Goal: Task Accomplishment & Management: Complete application form

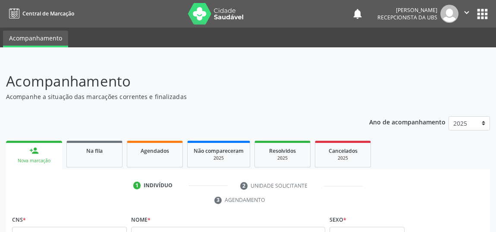
scroll to position [66, 0]
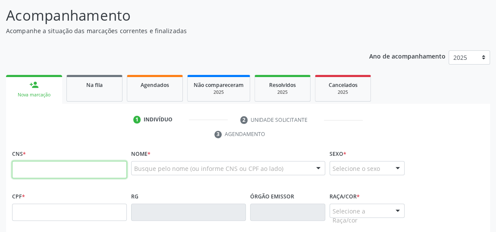
click at [28, 172] on input "text" at bounding box center [69, 169] width 115 height 17
type input "700 0067 5487 7000"
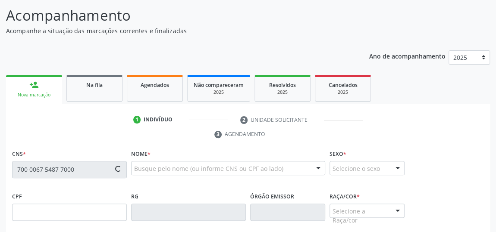
type input "015.890.384-60"
type input "[DATE]"
type input "[PERSON_NAME]"
type input "[PHONE_NUMBER]"
type input "S/N"
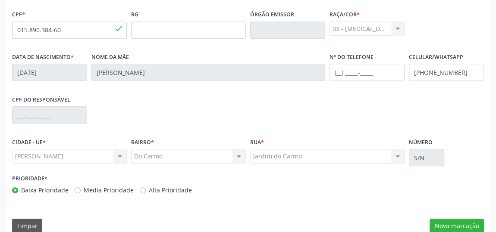
scroll to position [260, 0]
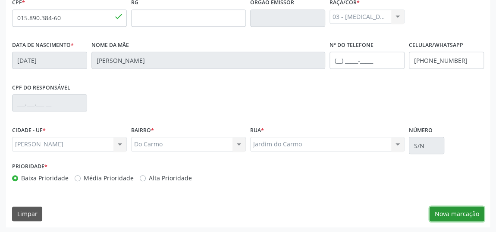
click at [454, 216] on button "Nova marcação" at bounding box center [456, 214] width 54 height 15
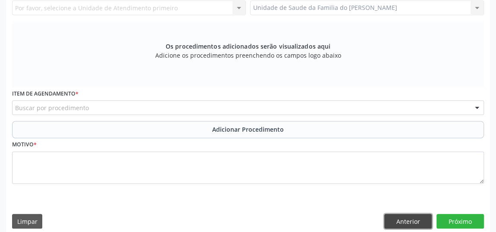
click at [400, 217] on button "Anterior" at bounding box center [407, 221] width 47 height 15
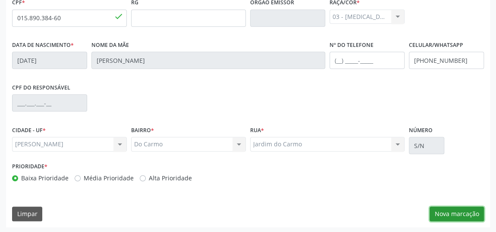
click at [440, 211] on button "Nova marcação" at bounding box center [456, 214] width 54 height 15
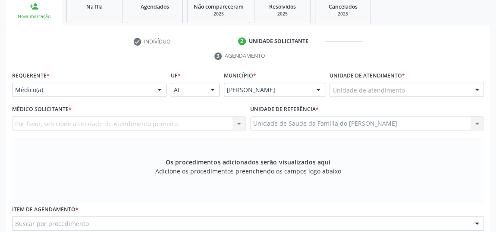
scroll to position [143, 0]
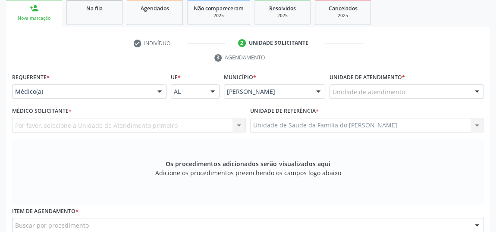
click at [160, 92] on div at bounding box center [159, 92] width 13 height 15
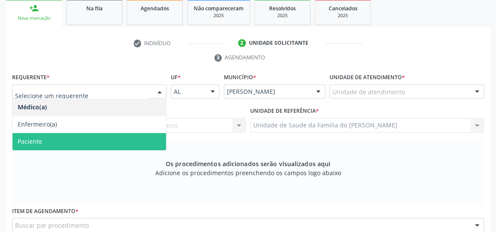
click at [95, 138] on span "Paciente" at bounding box center [89, 141] width 153 height 17
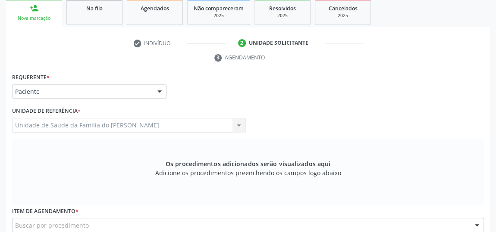
scroll to position [221, 0]
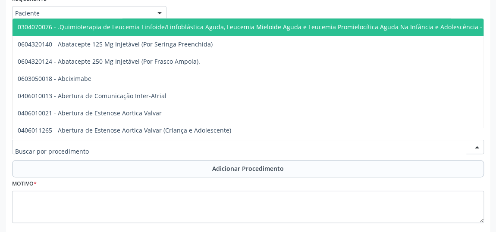
click at [99, 144] on div at bounding box center [248, 147] width 472 height 15
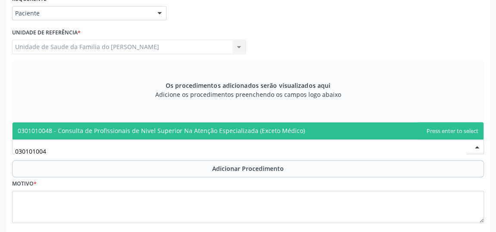
type input "0301010048"
click at [153, 129] on span "0301010048 - Consulta de Profissionais de Nivel Superior Na Atenção Especializa…" at bounding box center [161, 131] width 287 height 8
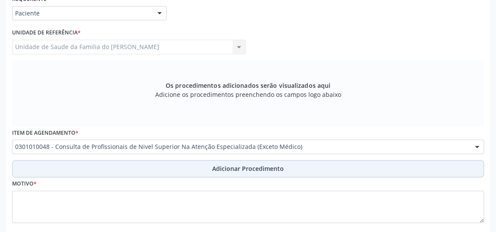
click at [140, 168] on button "Adicionar Procedimento" at bounding box center [248, 168] width 472 height 17
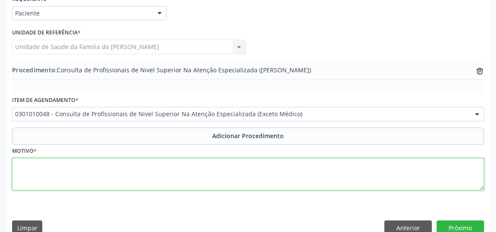
click at [113, 179] on textarea at bounding box center [248, 174] width 472 height 33
click at [41, 165] on textarea "CEO ( PROTESE E RX)" at bounding box center [248, 174] width 472 height 33
type textarea "CEO ( PRÓTESE E RX)"
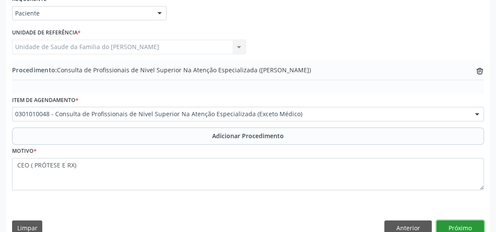
click at [450, 225] on button "Próximo" at bounding box center [459, 228] width 47 height 15
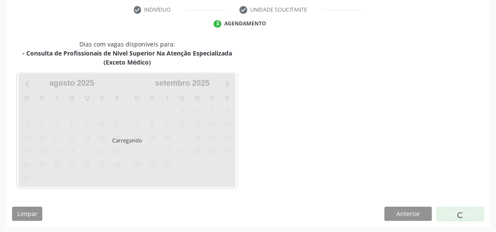
scroll to position [201, 0]
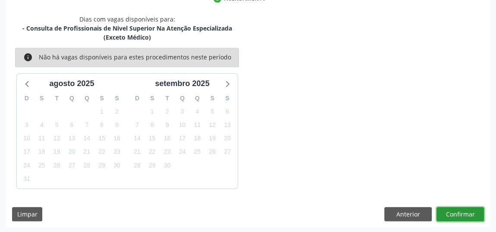
click at [454, 211] on button "Confirmar" at bounding box center [459, 214] width 47 height 15
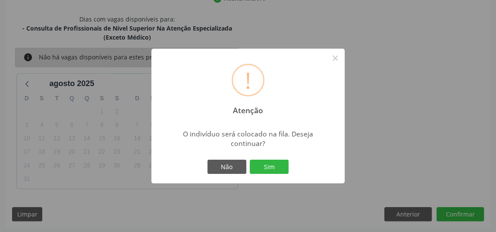
drag, startPoint x: 273, startPoint y: 180, endPoint x: 253, endPoint y: 178, distance: 19.9
click at [253, 178] on div "! Atenção × O indivíduo será colocado na fila. Deseja continuar? Não Sim" at bounding box center [247, 116] width 193 height 135
click at [267, 171] on button "Sim" at bounding box center [269, 167] width 39 height 15
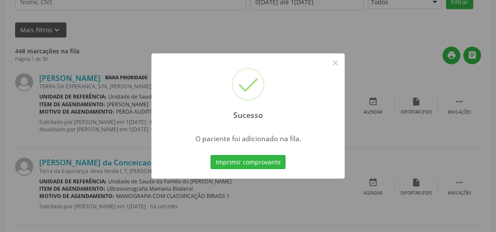
scroll to position [66, 0]
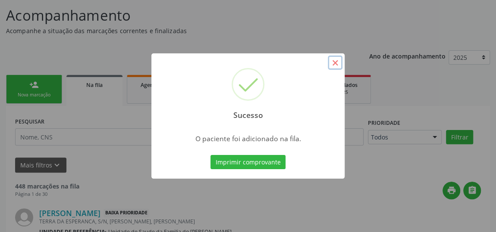
click at [334, 60] on button "×" at bounding box center [335, 63] width 15 height 15
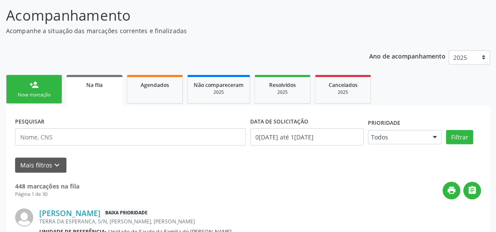
click at [47, 94] on div "Nova marcação" at bounding box center [34, 95] width 43 height 6
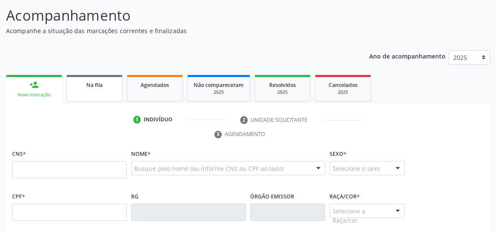
click at [90, 78] on link "Na fila" at bounding box center [94, 88] width 56 height 27
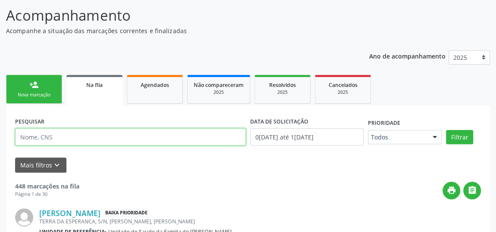
click at [93, 133] on input "text" at bounding box center [130, 136] width 231 height 17
type input "[PERSON_NAME]"
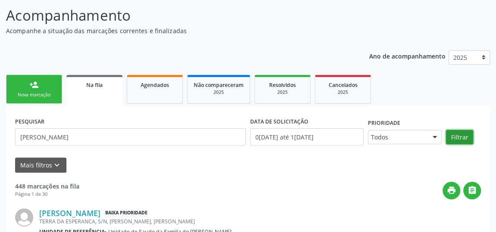
click at [454, 136] on button "Filtrar" at bounding box center [459, 137] width 27 height 15
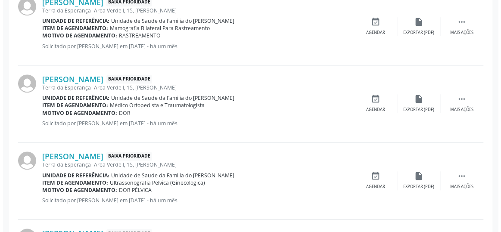
scroll to position [284, 0]
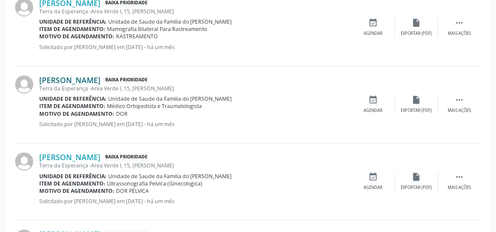
click at [93, 77] on link "[PERSON_NAME]" at bounding box center [69, 79] width 61 height 9
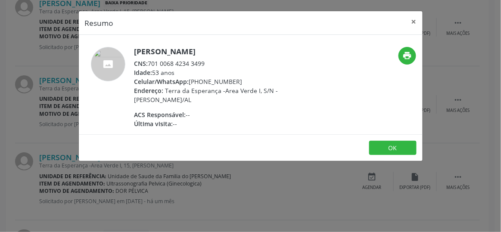
drag, startPoint x: 208, startPoint y: 63, endPoint x: 151, endPoint y: 64, distance: 56.9
click at [151, 64] on div "CNS: 701 0068 4234 3499" at bounding box center [219, 63] width 168 height 9
copy div "701 0068 4234 3499"
click at [414, 20] on button "×" at bounding box center [414, 21] width 17 height 21
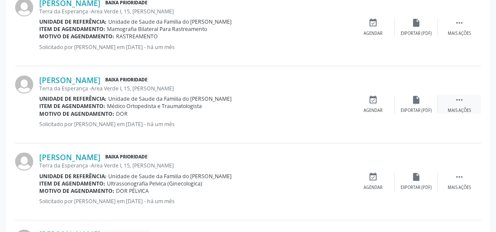
click at [459, 104] on div " Mais ações" at bounding box center [459, 104] width 43 height 19
click at [375, 102] on icon "cancel" at bounding box center [372, 99] width 9 height 9
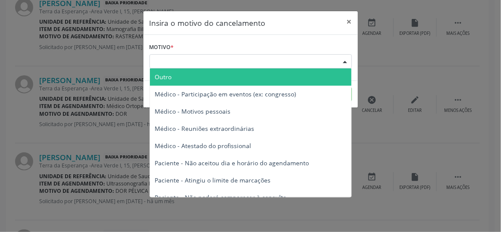
click at [282, 62] on div "Escolha o motivo" at bounding box center [251, 61] width 203 height 15
click at [257, 78] on span "Outro" at bounding box center [251, 77] width 202 height 17
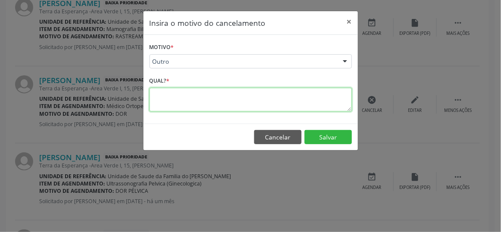
click at [232, 94] on textarea at bounding box center [251, 100] width 203 height 24
click at [166, 95] on textarea "resovido" at bounding box center [251, 100] width 203 height 24
type textarea "resolvido"
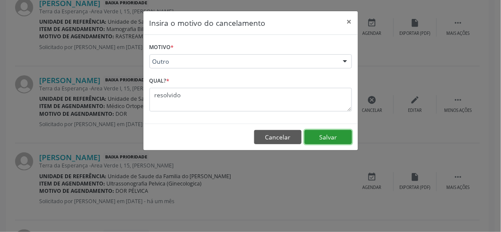
click at [347, 136] on button "Salvar" at bounding box center [328, 137] width 47 height 15
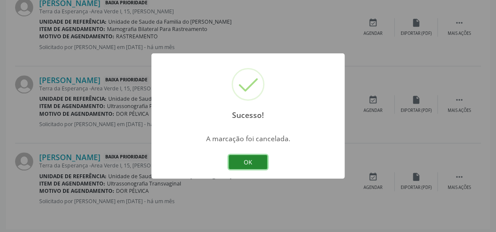
click at [256, 161] on button "OK" at bounding box center [248, 162] width 39 height 15
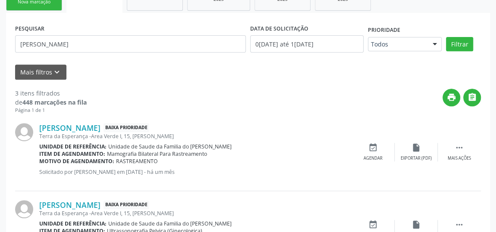
scroll to position [128, 0]
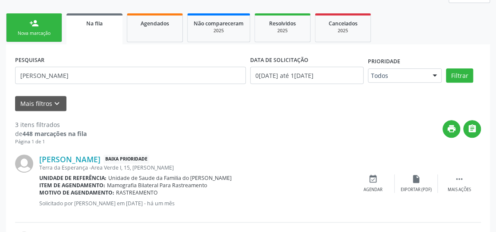
click at [13, 22] on link "person_add Nova marcação" at bounding box center [34, 27] width 56 height 29
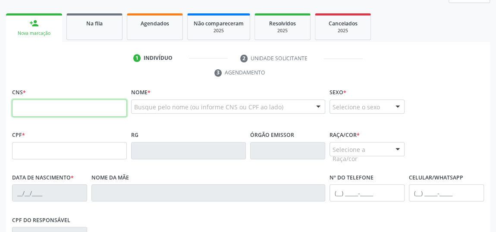
click at [57, 110] on input "text" at bounding box center [69, 108] width 115 height 17
type input "898 0048 1160 2457"
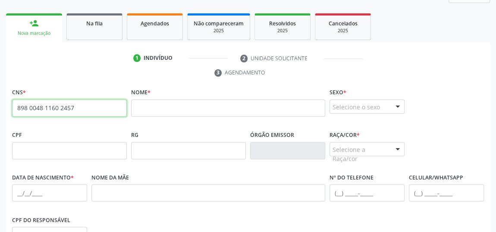
click at [67, 111] on input "898 0048 1160 2457" at bounding box center [69, 108] width 115 height 17
paste input "text"
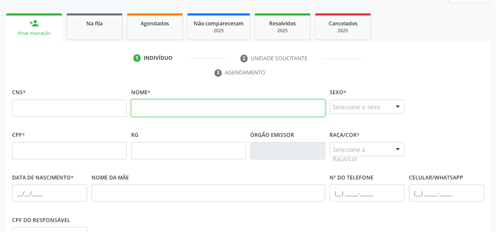
paste input "[MEDICAL_DATA][PERSON_NAME]"
type input "[MEDICAL_DATA][PERSON_NAME]"
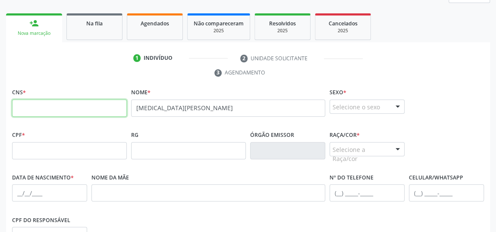
paste input "898 0048 1160 2457"
type input "898 0048 1160 2457"
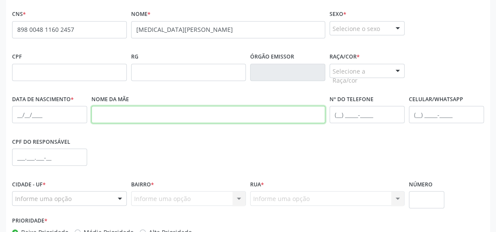
paste input "[PERSON_NAME]"
type input "[PERSON_NAME]"
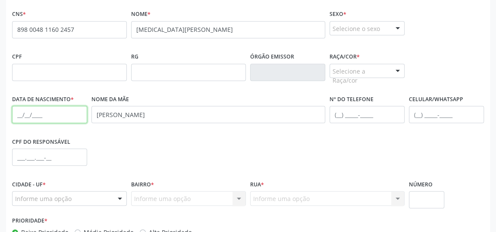
drag, startPoint x: 30, startPoint y: 157, endPoint x: 20, endPoint y: 117, distance: 41.3
paste input "1[DATE]"
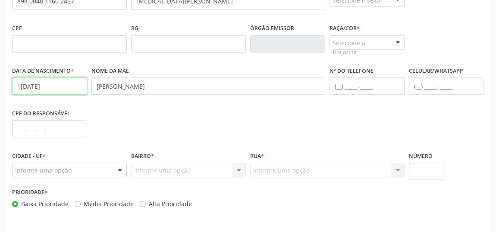
scroll to position [260, 0]
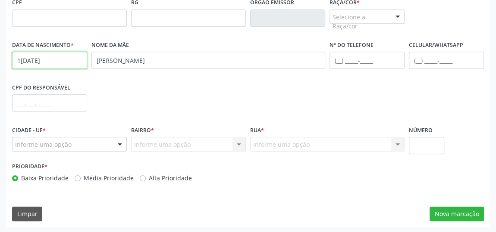
type input "1[DATE]"
click at [124, 146] on div at bounding box center [119, 145] width 13 height 15
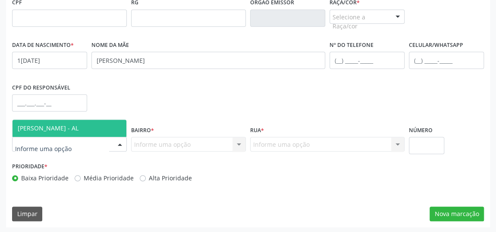
click at [96, 127] on span "[PERSON_NAME] - AL" at bounding box center [70, 128] width 114 height 17
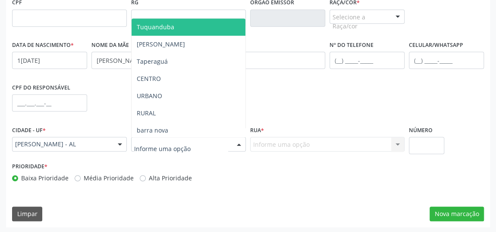
click at [239, 147] on div at bounding box center [238, 145] width 13 height 15
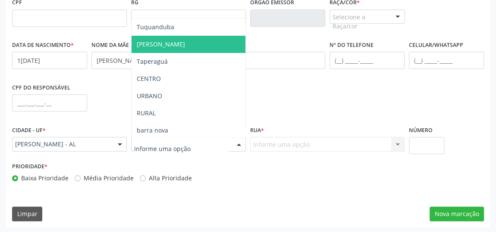
click at [200, 43] on span "[PERSON_NAME]" at bounding box center [188, 44] width 114 height 17
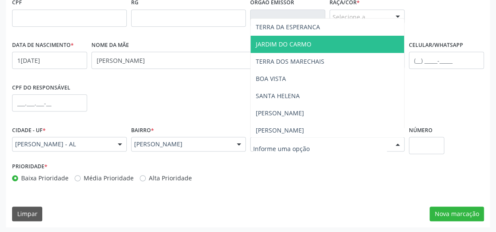
click at [310, 42] on span "JARDIM DO CARMO" at bounding box center [326, 44] width 153 height 17
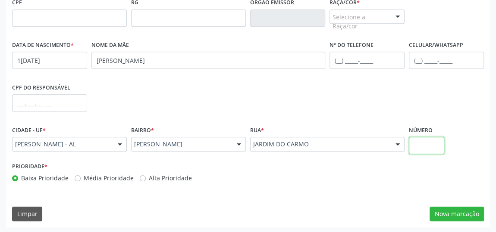
click at [435, 148] on input "text" at bounding box center [426, 145] width 35 height 17
type input "s/n"
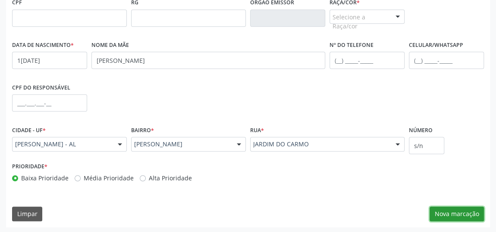
click at [439, 218] on button "Nova marcação" at bounding box center [456, 214] width 54 height 15
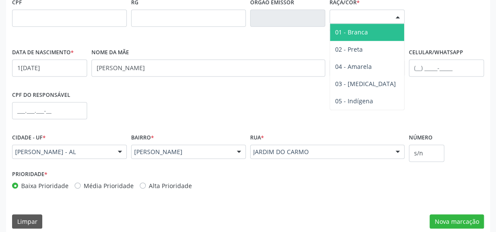
click at [401, 15] on div at bounding box center [397, 17] width 13 height 15
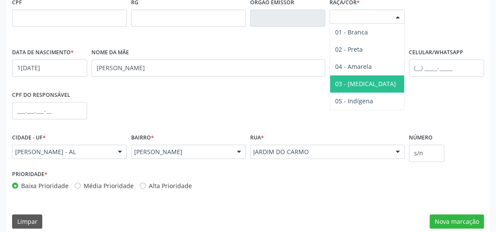
click at [361, 75] on span "03 - [MEDICAL_DATA]" at bounding box center [367, 83] width 74 height 17
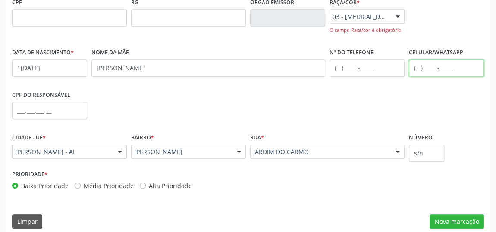
click at [422, 67] on input "text" at bounding box center [446, 67] width 75 height 17
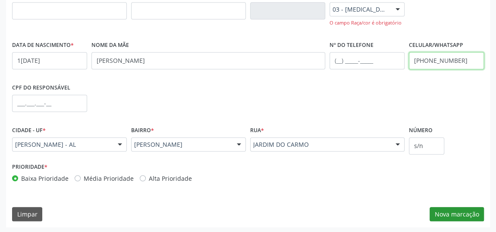
type input "[PHONE_NUMBER]"
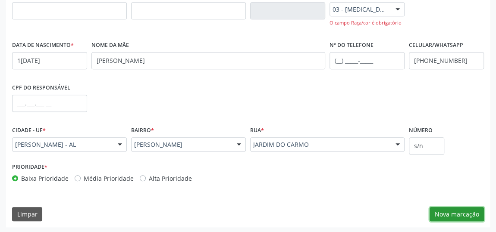
click at [457, 218] on button "Nova marcação" at bounding box center [456, 214] width 54 height 15
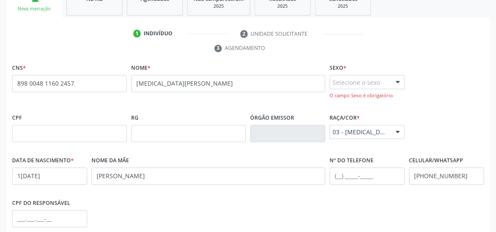
scroll to position [150, 0]
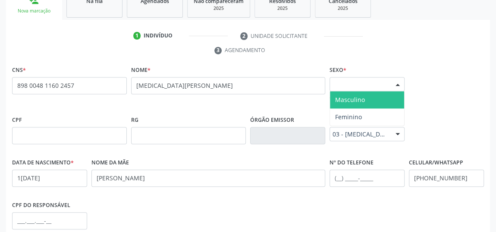
click at [398, 86] on div at bounding box center [397, 85] width 13 height 15
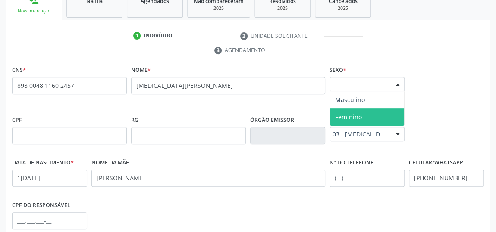
click at [376, 117] on span "Feminino" at bounding box center [367, 117] width 74 height 17
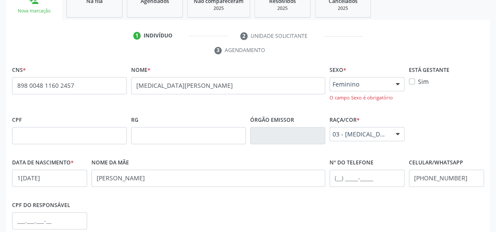
scroll to position [268, 0]
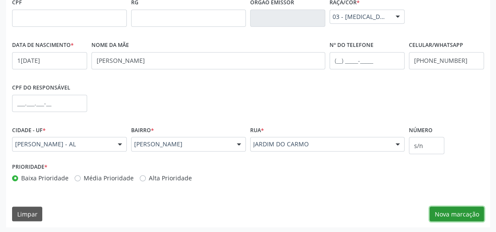
click at [438, 211] on button "Nova marcação" at bounding box center [456, 214] width 54 height 15
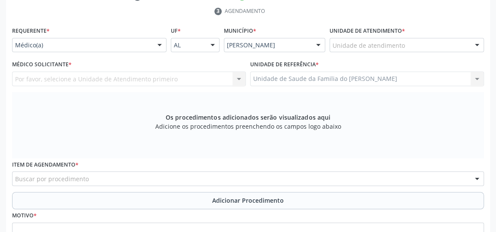
scroll to position [189, 0]
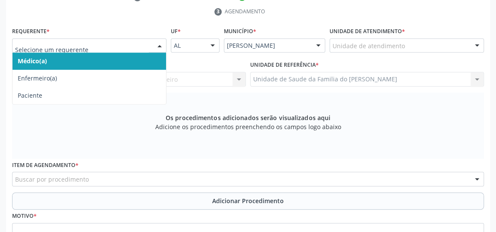
click at [158, 45] on div at bounding box center [159, 46] width 13 height 15
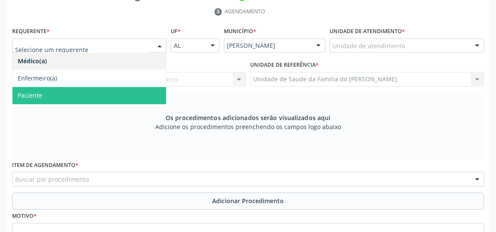
click at [125, 94] on span "Paciente" at bounding box center [89, 95] width 153 height 17
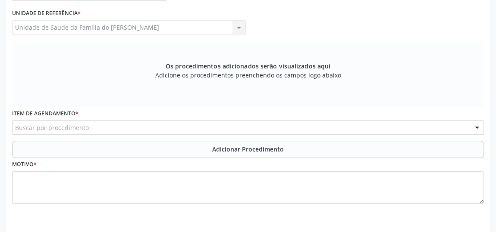
scroll to position [267, 0]
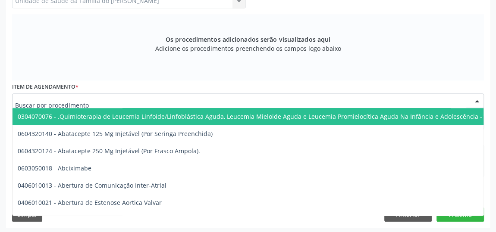
click at [115, 102] on div at bounding box center [248, 101] width 472 height 15
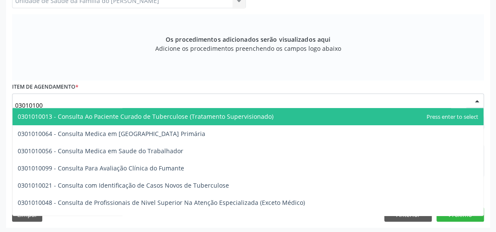
type input "030101004"
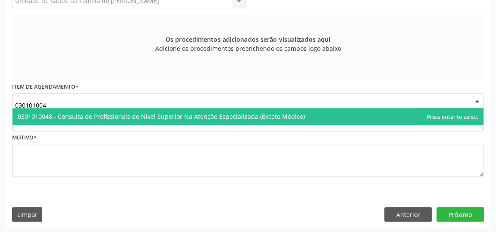
click at [114, 113] on span "0301010048 - Consulta de Profissionais de Nivel Superior Na Atenção Especializa…" at bounding box center [161, 117] width 287 height 8
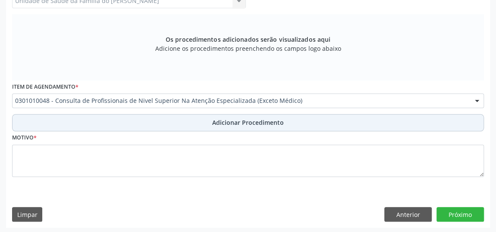
click at [98, 123] on button "Adicionar Procedimento" at bounding box center [248, 122] width 472 height 17
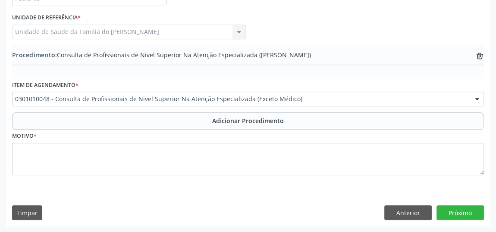
scroll to position [235, 0]
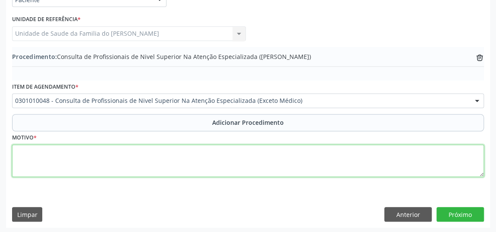
click at [85, 159] on textarea at bounding box center [248, 161] width 472 height 33
click at [56, 152] on textarea "CEO (ORTODONTIA)" at bounding box center [248, 161] width 472 height 33
type textarea "CEO (ORTODONTIA)"
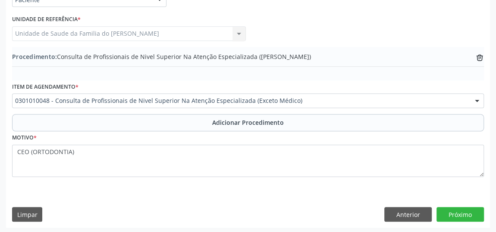
drag, startPoint x: 56, startPoint y: 152, endPoint x: 156, endPoint y: 179, distance: 103.5
click at [156, 179] on fieldset "Motivo * CEO (ORTODONTIA)" at bounding box center [248, 157] width 472 height 52
click at [465, 213] on button "Próximo" at bounding box center [459, 214] width 47 height 15
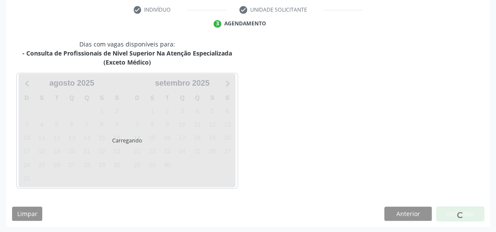
scroll to position [201, 0]
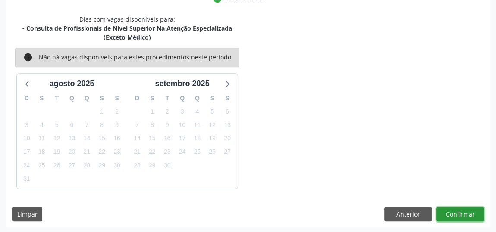
click at [464, 213] on button "Confirmar" at bounding box center [459, 214] width 47 height 15
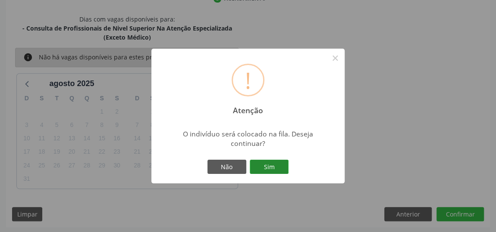
click at [276, 169] on button "Sim" at bounding box center [269, 167] width 39 height 15
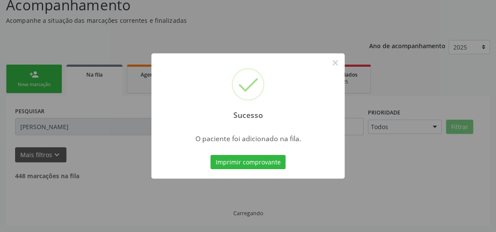
scroll to position [66, 0]
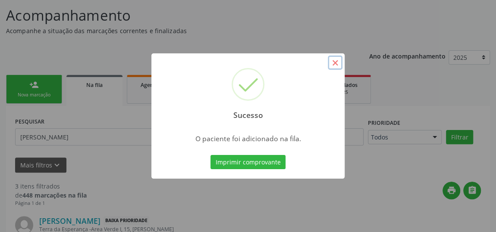
click at [336, 63] on button "×" at bounding box center [335, 63] width 15 height 15
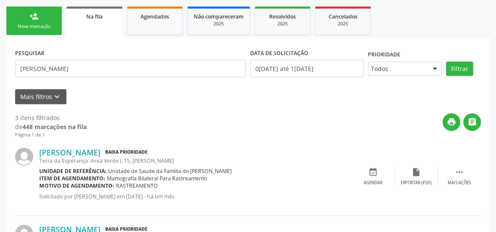
scroll to position [144, 0]
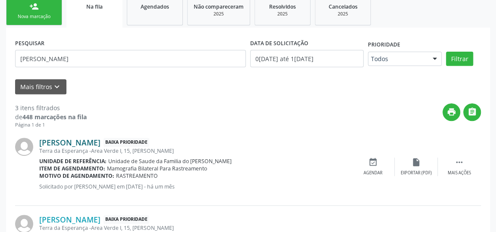
click at [100, 138] on link "[PERSON_NAME]" at bounding box center [69, 142] width 61 height 9
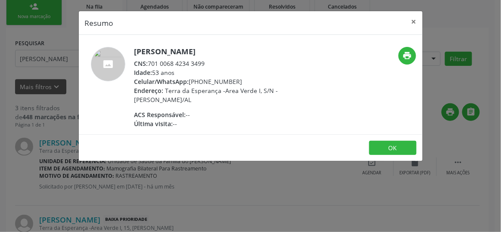
drag, startPoint x: 209, startPoint y: 66, endPoint x: 150, endPoint y: 64, distance: 58.2
click at [150, 64] on div "CNS: 701 0068 4234 3499" at bounding box center [219, 63] width 168 height 9
copy div "701 0068 4234 3499"
click at [416, 19] on button "×" at bounding box center [414, 21] width 17 height 21
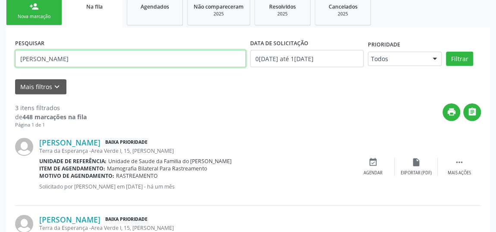
drag, startPoint x: 151, startPoint y: 62, endPoint x: 12, endPoint y: 81, distance: 140.7
click at [12, 81] on div "PESQUISAR [PERSON_NAME] DATA DE SOLICITAÇÃO [DATE] até [DATE] Prioridade Todos …" at bounding box center [248, 198] width 484 height 341
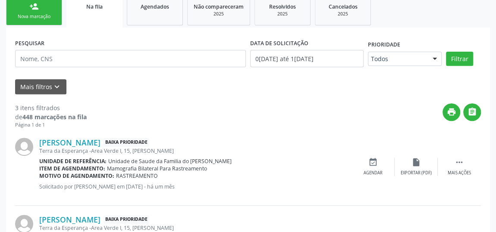
click at [25, 14] on div "Nova marcação" at bounding box center [34, 16] width 43 height 6
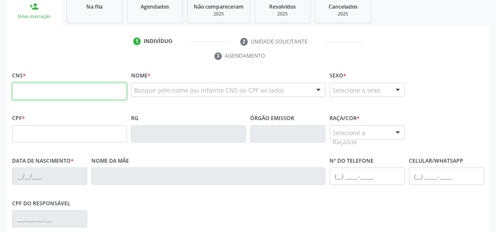
click at [46, 90] on input "text" at bounding box center [69, 91] width 115 height 17
type input "898 0046 1757 9615"
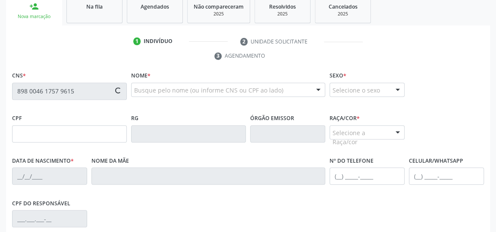
type input "053.161.614-24"
type input "[DATE]"
type input "[PERSON_NAME]"
type input "[PHONE_NUMBER]"
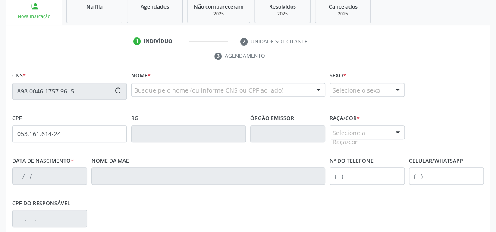
type input "S/N"
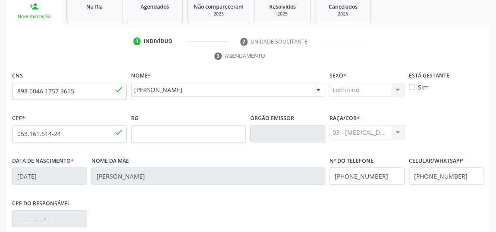
scroll to position [260, 0]
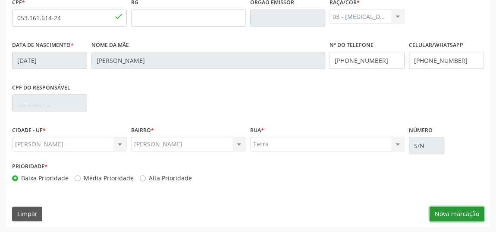
click at [441, 214] on button "Nova marcação" at bounding box center [456, 214] width 54 height 15
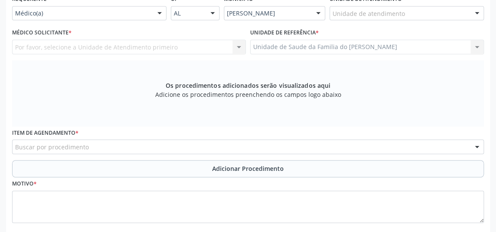
scroll to position [182, 0]
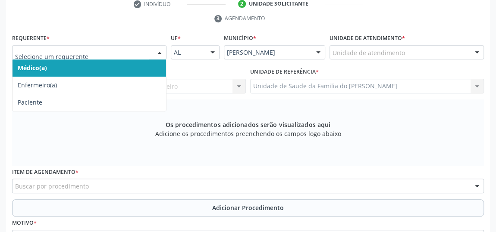
click at [155, 47] on div at bounding box center [159, 53] width 13 height 15
click at [116, 64] on span "Médico(a)" at bounding box center [89, 67] width 153 height 17
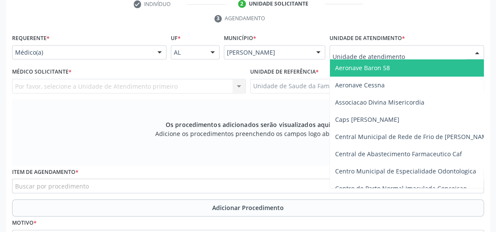
click at [405, 50] on div at bounding box center [406, 52] width 154 height 15
type input "J"
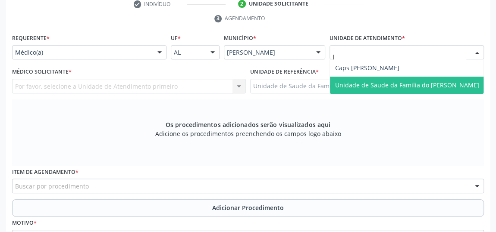
click at [420, 84] on span "Unidade de Saude da Familia do [PERSON_NAME]" at bounding box center [407, 85] width 144 height 8
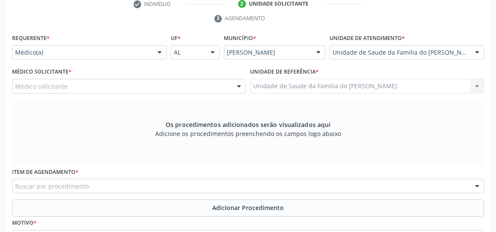
click at [236, 86] on div at bounding box center [238, 86] width 13 height 15
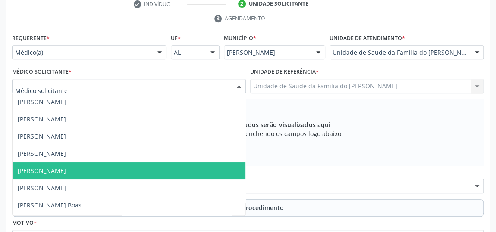
click at [144, 171] on span "[PERSON_NAME]" at bounding box center [129, 171] width 233 height 17
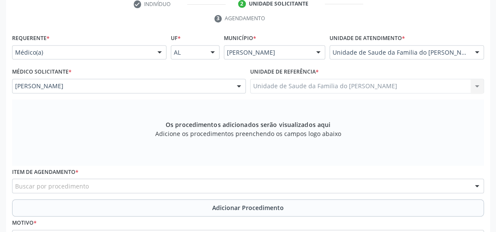
scroll to position [221, 0]
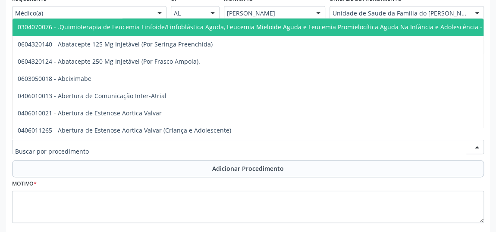
click at [144, 146] on div at bounding box center [248, 147] width 472 height 15
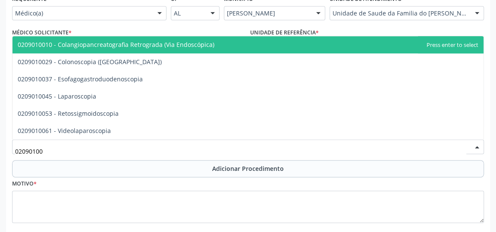
type input "020901003"
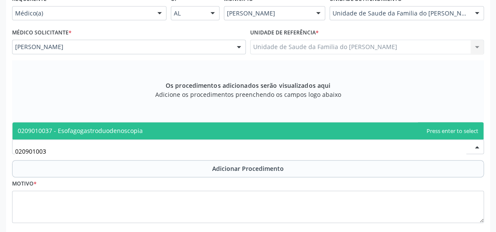
click at [160, 131] on span "0209010037 - Esofagogastroduodenoscopia" at bounding box center [248, 130] width 471 height 17
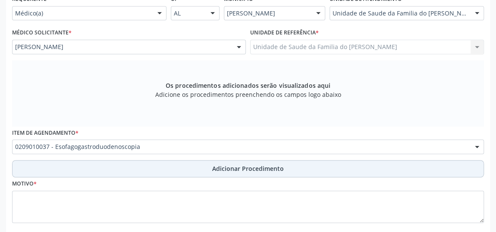
click at [152, 167] on button "Adicionar Procedimento" at bounding box center [248, 168] width 472 height 17
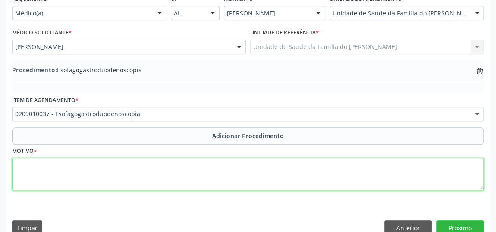
click at [146, 182] on textarea at bounding box center [248, 174] width 472 height 33
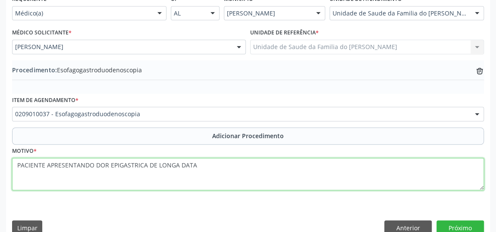
click at [137, 168] on textarea "PACIENTE APRESENTANDO DOR EPIGASTRICA DE LONGA DATA" at bounding box center [248, 174] width 472 height 33
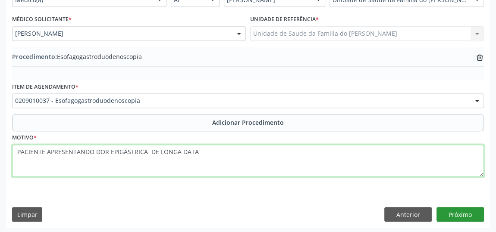
type textarea "PACIENTE APRESENTANDO DOR EPIGÁSTRICA DE LONGA DATA"
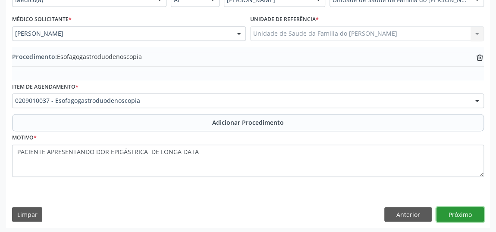
click at [462, 216] on button "Próximo" at bounding box center [459, 214] width 47 height 15
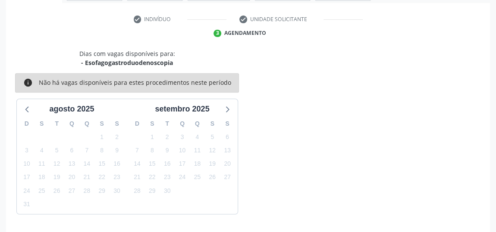
scroll to position [192, 0]
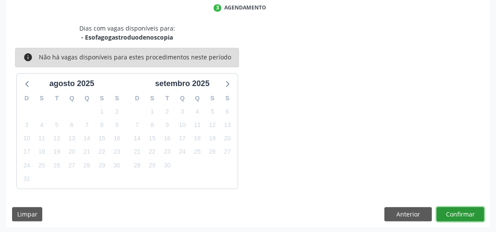
click at [463, 216] on button "Confirmar" at bounding box center [459, 214] width 47 height 15
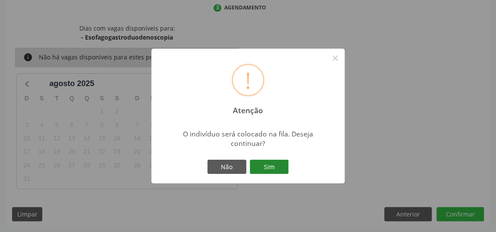
click at [279, 165] on button "Sim" at bounding box center [269, 167] width 39 height 15
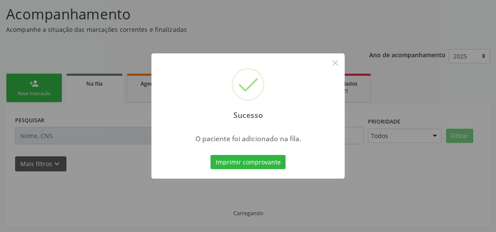
scroll to position [66, 0]
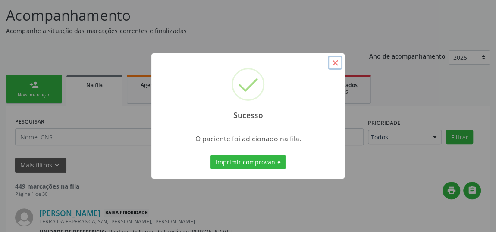
click at [334, 66] on button "×" at bounding box center [335, 63] width 15 height 15
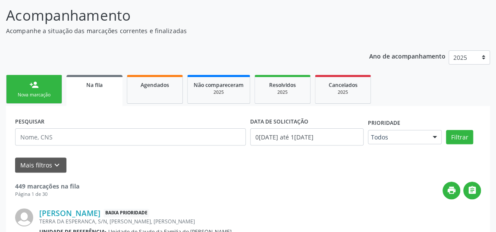
scroll to position [105, 0]
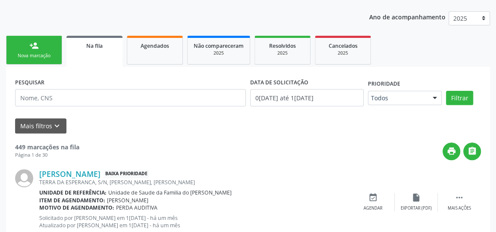
click at [100, 48] on span "Na fila" at bounding box center [94, 45] width 16 height 7
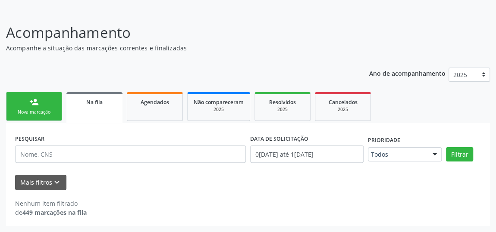
scroll to position [47, 0]
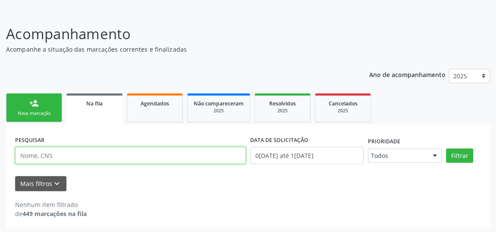
click at [70, 157] on input "text" at bounding box center [130, 155] width 231 height 17
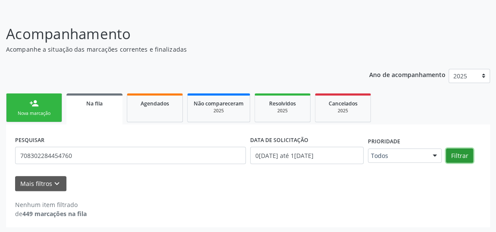
click at [455, 155] on button "Filtrar" at bounding box center [459, 156] width 27 height 15
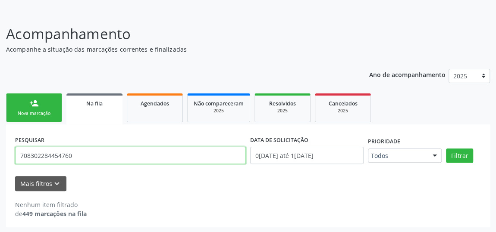
click at [62, 157] on input "708302284454760" at bounding box center [130, 155] width 231 height 17
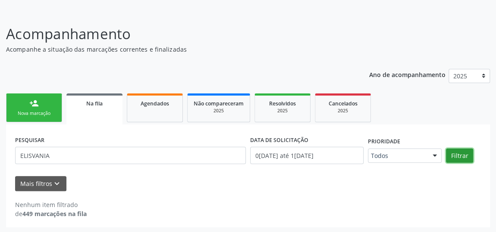
click at [457, 155] on button "Filtrar" at bounding box center [459, 156] width 27 height 15
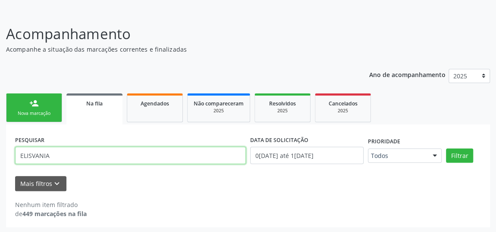
click at [75, 157] on input "ELISVANIA" at bounding box center [130, 155] width 231 height 17
type input "E"
type input "EVERTON"
click at [446, 149] on button "Filtrar" at bounding box center [459, 156] width 27 height 15
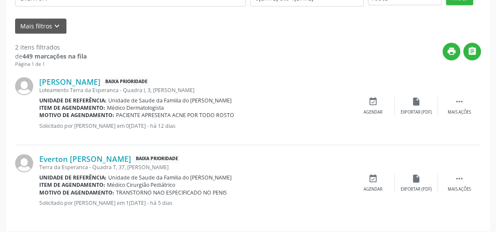
scroll to position [209, 0]
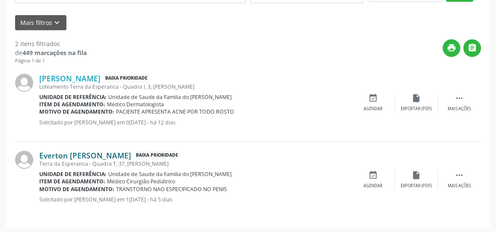
click at [105, 157] on link "Everton [PERSON_NAME]" at bounding box center [85, 155] width 92 height 9
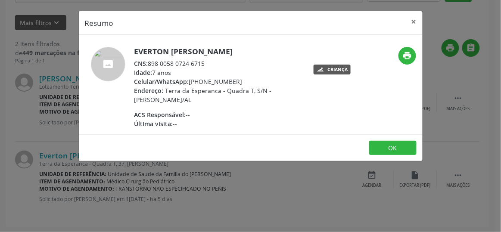
click at [426, 143] on div "Resumo × Everton [PERSON_NAME] CNS: 898 0058 0724 6715 Idade: 7 anos Celular/Wh…" at bounding box center [250, 116] width 501 height 232
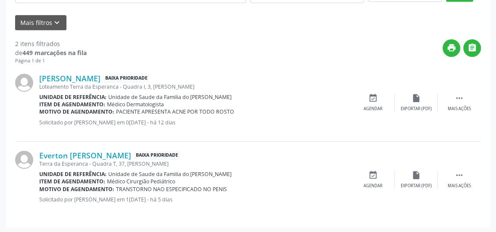
click at [427, 144] on div "Everton [PERSON_NAME] Baixa Prioridade Terra da Esperanca - Quadra T, 37, [PERS…" at bounding box center [248, 180] width 466 height 77
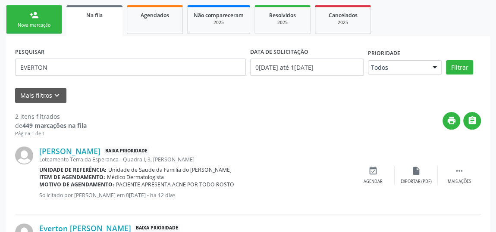
scroll to position [52, 0]
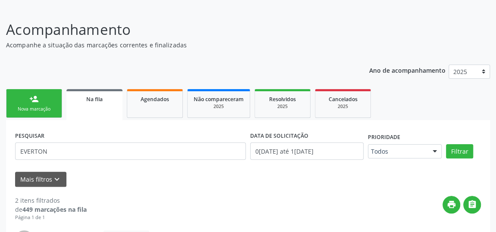
click at [38, 110] on div "Nova marcação" at bounding box center [34, 109] width 43 height 6
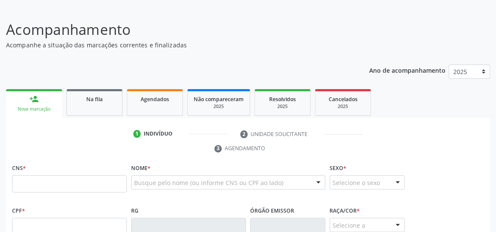
scroll to position [169, 0]
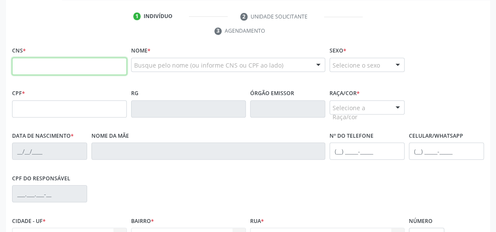
click at [60, 63] on input "text" at bounding box center [69, 66] width 115 height 17
click at [42, 64] on input "702 4050 7447 67" at bounding box center [69, 66] width 115 height 17
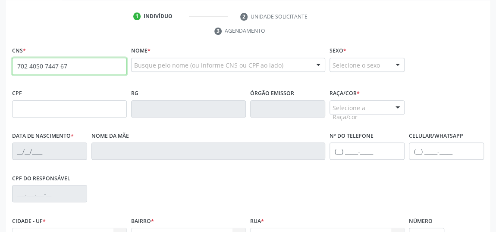
paste input "28"
type input "702 4050 7447 6728"
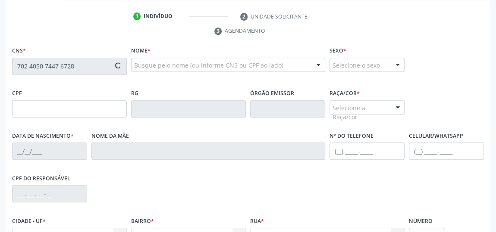
type input "072.882.594-55"
type input "[DATE]"
type input "[PERSON_NAME]"
type input "[PHONE_NUMBER]"
type input "S/N"
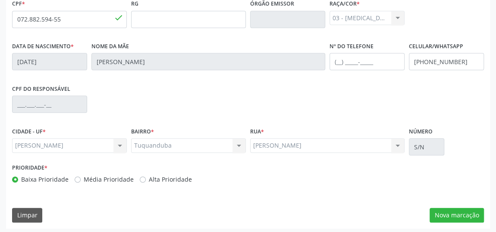
scroll to position [260, 0]
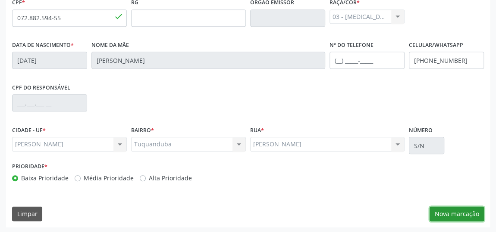
click at [460, 211] on button "Nova marcação" at bounding box center [456, 214] width 54 height 15
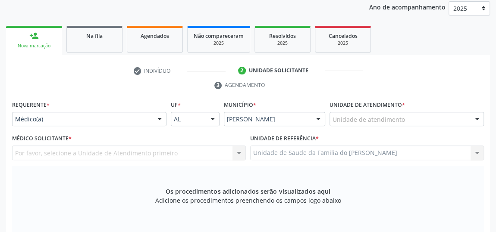
scroll to position [103, 0]
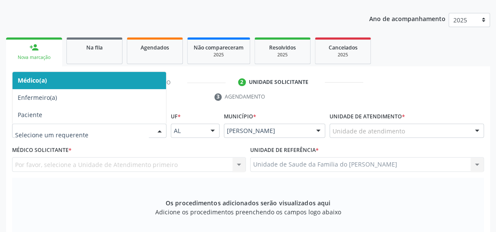
click at [160, 130] on div at bounding box center [159, 131] width 13 height 15
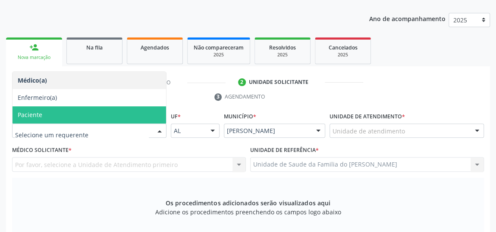
click at [114, 118] on span "Paciente" at bounding box center [89, 114] width 153 height 17
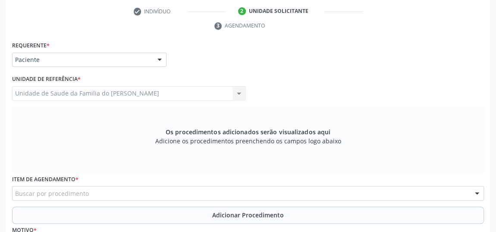
scroll to position [182, 0]
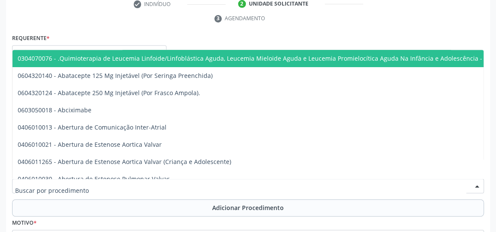
click at [146, 186] on div at bounding box center [248, 186] width 472 height 15
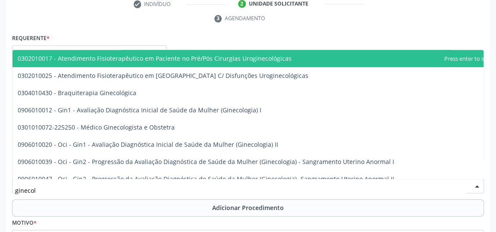
type input "ginecolo"
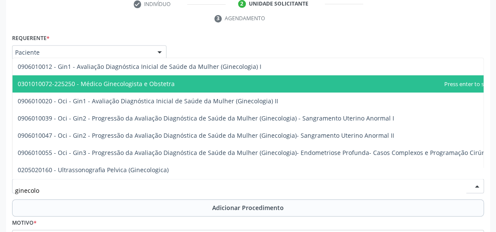
click at [166, 81] on span "0301010072-225250 - Médico Ginecologista e Obstetra" at bounding box center [96, 84] width 157 height 8
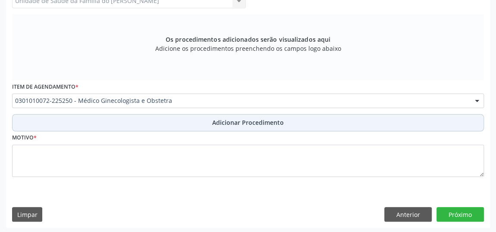
click at [165, 125] on button "Adicionar Procedimento" at bounding box center [248, 122] width 472 height 17
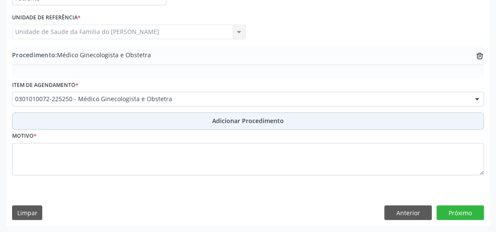
scroll to position [235, 0]
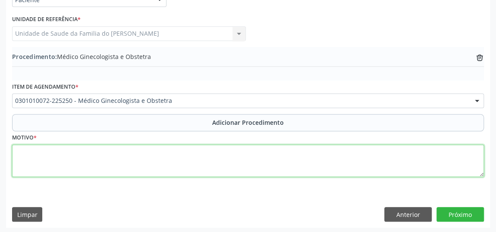
click at [146, 164] on textarea at bounding box center [248, 161] width 472 height 33
type textarea "c"
type textarea "CISTOCELE"
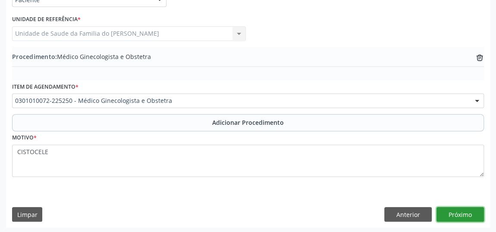
click at [457, 212] on button "Próximo" at bounding box center [459, 214] width 47 height 15
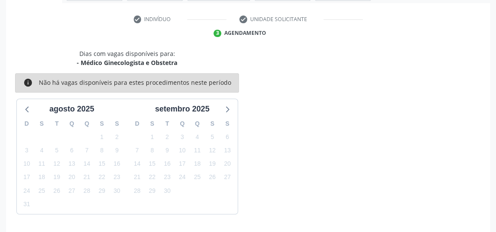
scroll to position [192, 0]
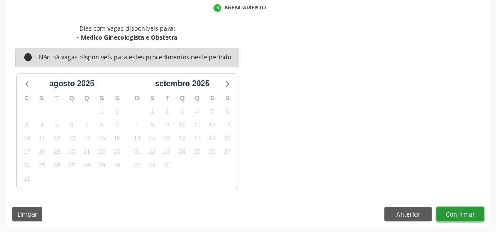
click at [457, 212] on button "Confirmar" at bounding box center [459, 214] width 47 height 15
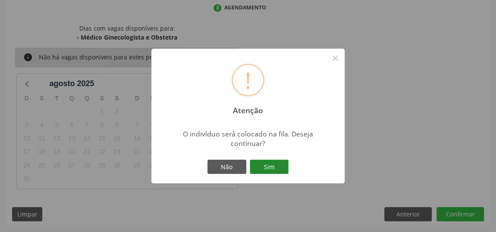
click at [266, 171] on button "Sim" at bounding box center [269, 167] width 39 height 15
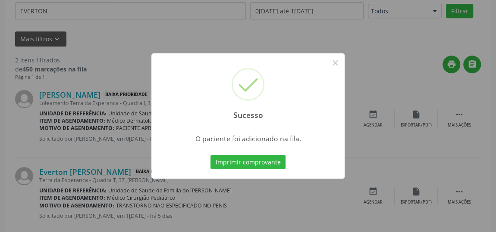
scroll to position [66, 0]
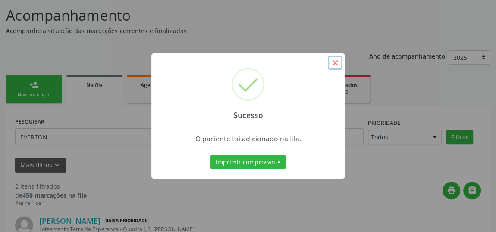
click at [338, 62] on button "×" at bounding box center [335, 63] width 15 height 15
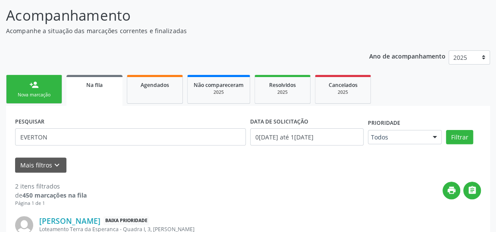
click at [36, 90] on link "person_add Nova marcação" at bounding box center [34, 89] width 56 height 29
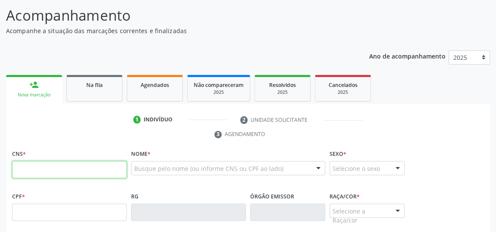
paste input "702 4050 7447 6728"
type input "702 4050 7447 6728"
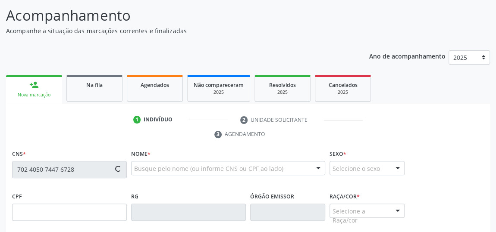
type input "072.882.594-55"
type input "[DATE]"
type input "[PERSON_NAME]"
type input "[PHONE_NUMBER]"
type input "S/N"
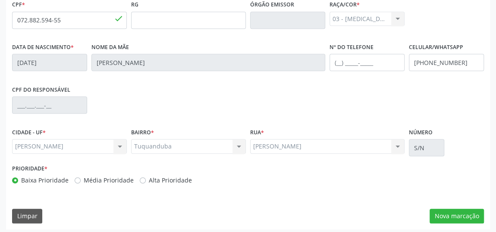
scroll to position [260, 0]
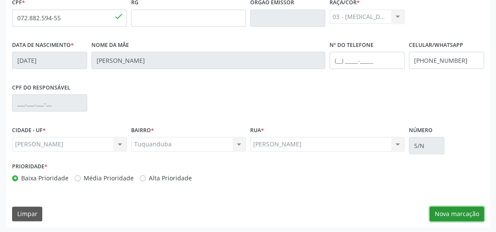
click at [462, 214] on button "Nova marcação" at bounding box center [456, 214] width 54 height 15
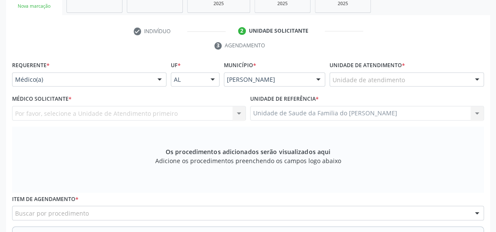
scroll to position [143, 0]
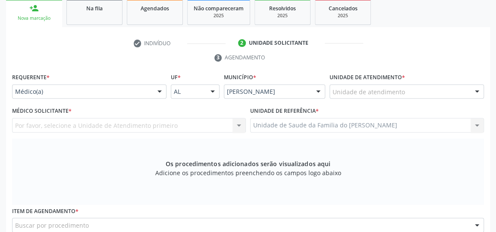
click at [159, 89] on div at bounding box center [159, 92] width 13 height 15
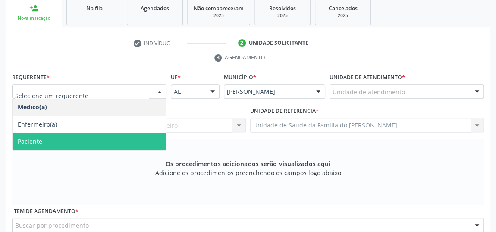
click at [131, 136] on span "Paciente" at bounding box center [89, 141] width 153 height 17
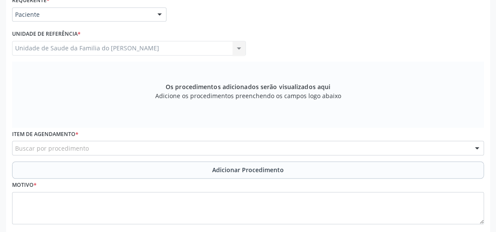
scroll to position [221, 0]
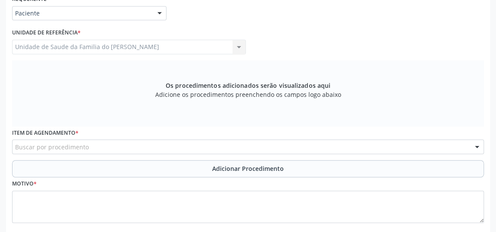
click at [125, 147] on div "Buscar por procedimento" at bounding box center [248, 147] width 472 height 15
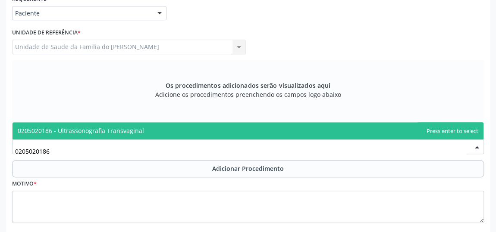
click at [125, 130] on span "0205020186 - Ultrassonografia Transvaginal" at bounding box center [81, 131] width 126 height 8
click at [159, 130] on span "0205020160 - Ultrassonografia Pelvica (Ginecologica)" at bounding box center [93, 131] width 151 height 8
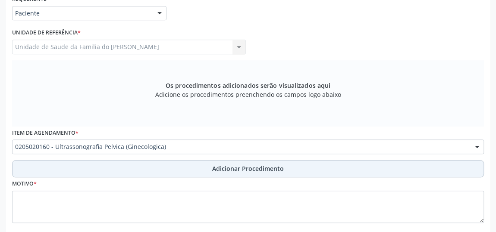
click at [156, 171] on button "Adicionar Procedimento" at bounding box center [248, 168] width 472 height 17
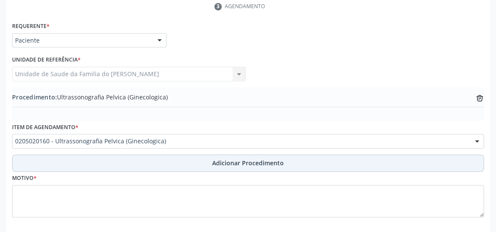
scroll to position [182, 0]
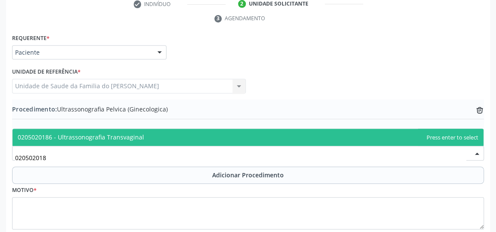
type input "0205020186"
click at [168, 135] on span "0205020186 - Ultrassonografia Transvaginal" at bounding box center [248, 137] width 471 height 17
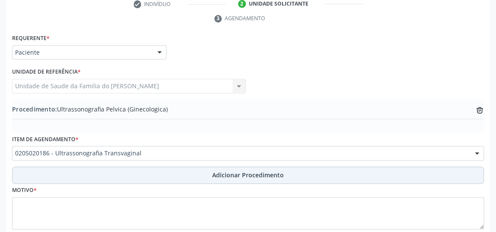
click at [226, 174] on span "Adicionar Procedimento" at bounding box center [248, 175] width 72 height 9
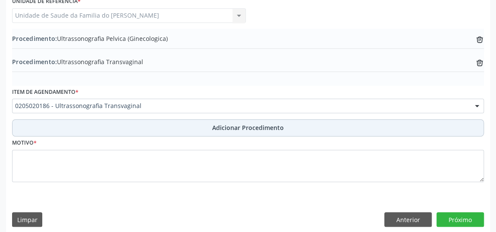
scroll to position [257, 0]
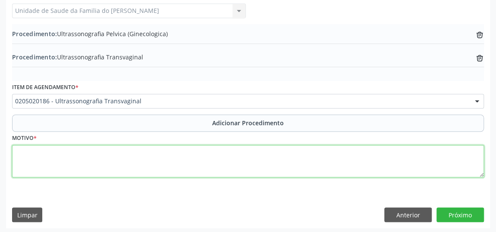
click at [200, 159] on textarea at bounding box center [248, 161] width 472 height 33
click at [291, 169] on textarea "DOR PELVICA" at bounding box center [248, 161] width 472 height 33
click at [40, 155] on textarea "DOR PELVICA" at bounding box center [248, 161] width 472 height 33
type textarea "DOR PÉLVICA"
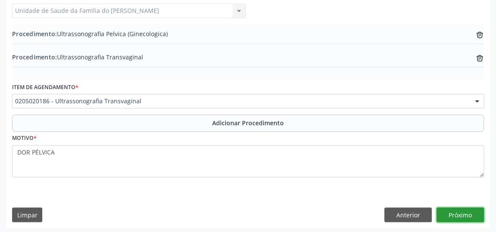
click at [468, 214] on button "Próximo" at bounding box center [459, 215] width 47 height 15
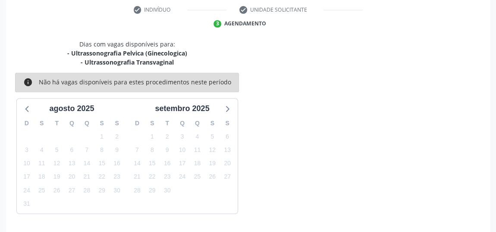
scroll to position [201, 0]
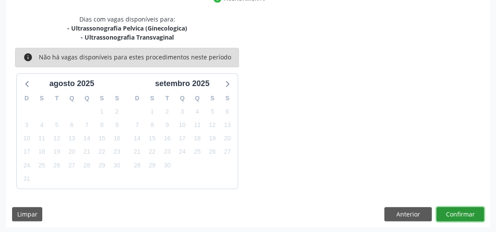
click at [468, 214] on button "Confirmar" at bounding box center [459, 214] width 47 height 15
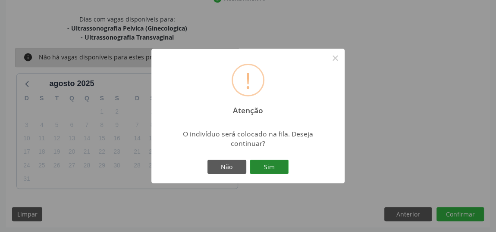
click at [277, 164] on button "Sim" at bounding box center [269, 167] width 39 height 15
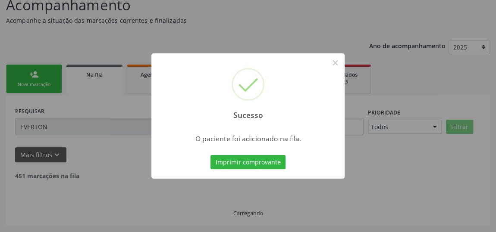
scroll to position [66, 0]
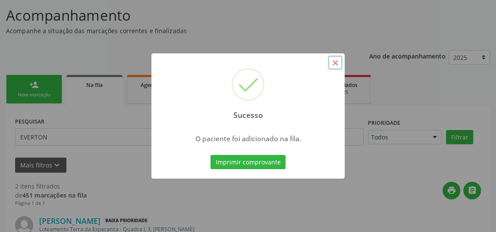
click at [333, 64] on button "×" at bounding box center [335, 63] width 15 height 15
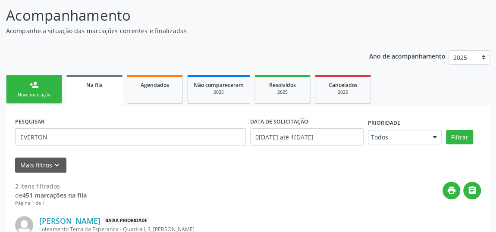
click at [97, 81] on span "Na fila" at bounding box center [94, 84] width 16 height 7
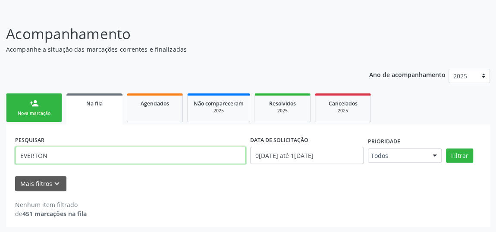
drag, startPoint x: 64, startPoint y: 159, endPoint x: 4, endPoint y: 157, distance: 59.5
click at [4, 157] on div "Acompanhamento Acompanhe a situação das marcações correntes e finalizadas Relat…" at bounding box center [248, 123] width 496 height 222
paste input "702405074476728"
type input "702405074476728"
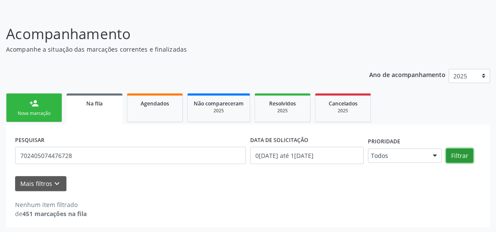
click at [457, 154] on button "Filtrar" at bounding box center [459, 156] width 27 height 15
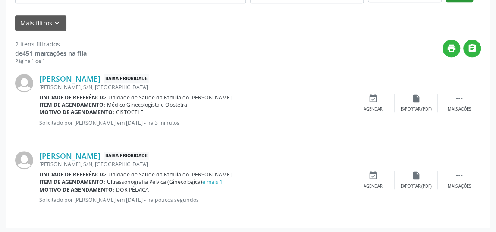
scroll to position [209, 0]
click at [462, 99] on icon "" at bounding box center [458, 98] width 9 height 9
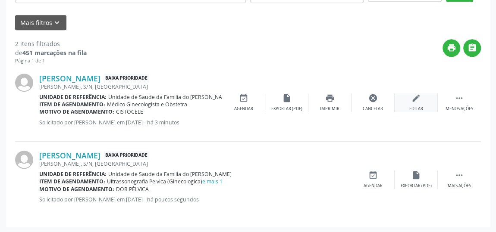
click at [412, 106] on div "Editar" at bounding box center [416, 109] width 14 height 6
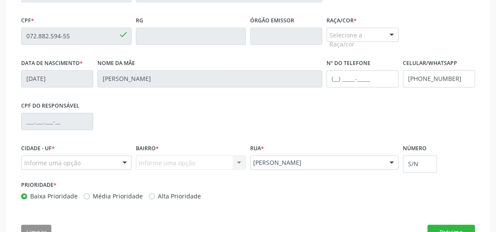
scroll to position [271, 0]
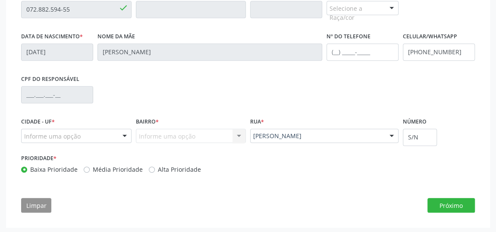
click at [124, 133] on div at bounding box center [124, 136] width 13 height 15
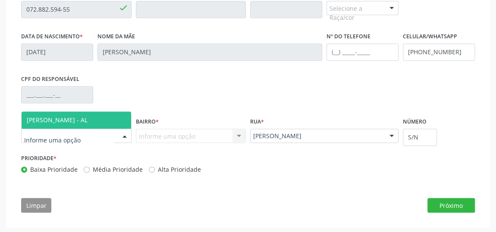
click at [94, 116] on span "[PERSON_NAME] - AL" at bounding box center [77, 120] width 110 height 17
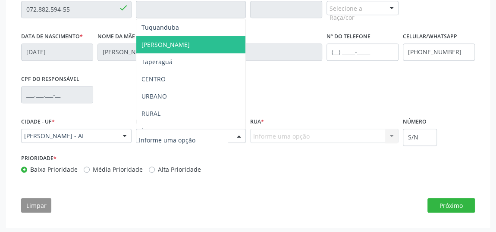
click at [172, 48] on span "[PERSON_NAME]" at bounding box center [191, 44] width 110 height 17
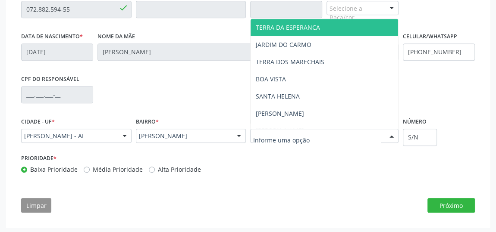
click at [315, 27] on span "TERRA DA ESPERANCA" at bounding box center [288, 27] width 64 height 8
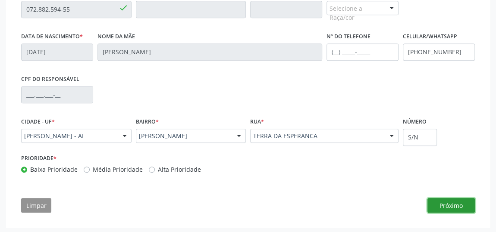
click at [454, 207] on button "Próximo" at bounding box center [450, 205] width 47 height 15
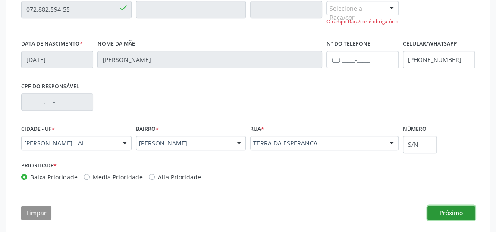
scroll to position [232, 0]
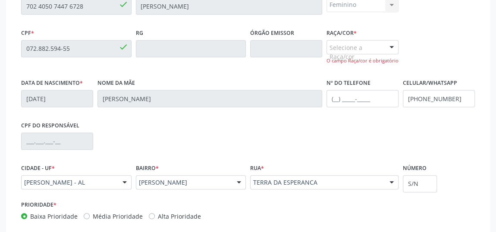
click at [391, 44] on div at bounding box center [391, 48] width 13 height 15
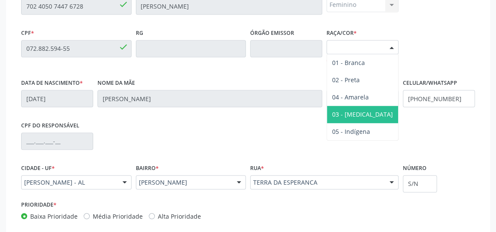
click at [366, 109] on span "03 - [MEDICAL_DATA]" at bounding box center [362, 114] width 71 height 17
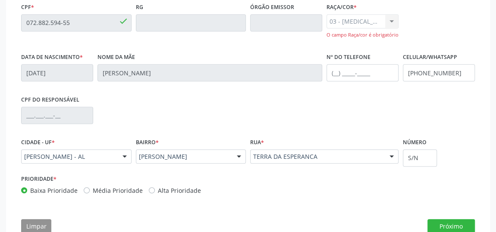
scroll to position [279, 0]
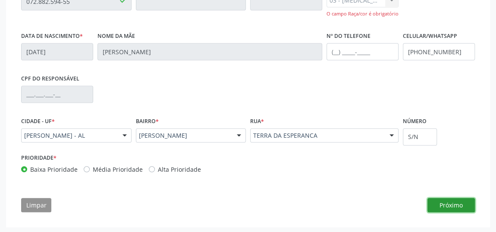
click at [453, 204] on button "Próximo" at bounding box center [450, 205] width 47 height 15
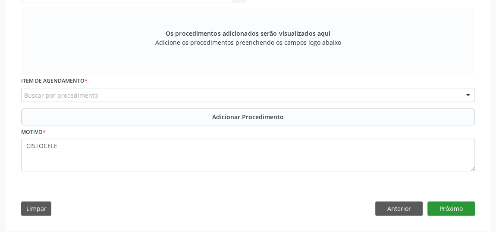
scroll to position [279, 0]
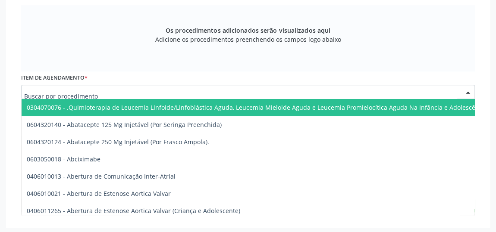
click at [119, 92] on div at bounding box center [248, 92] width 454 height 15
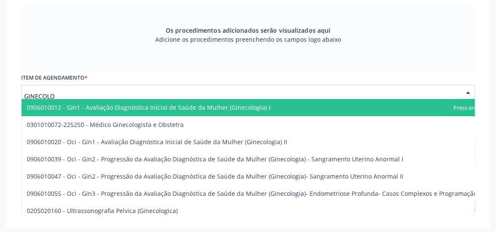
type input "GINECOLOG"
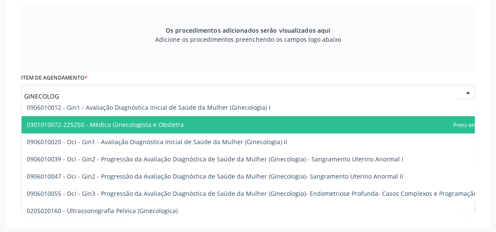
click at [100, 124] on span "0301010072-225250 - Médico Ginecologista e Obstetra" at bounding box center [105, 125] width 157 height 8
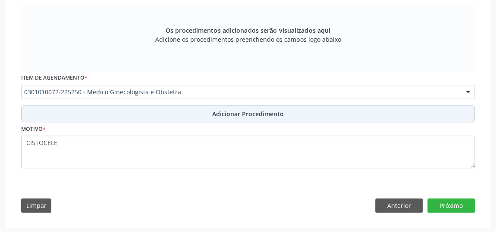
click at [164, 116] on button "Adicionar Procedimento" at bounding box center [248, 113] width 454 height 17
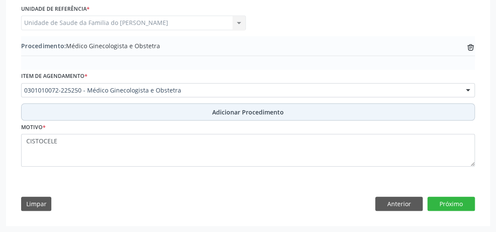
scroll to position [245, 0]
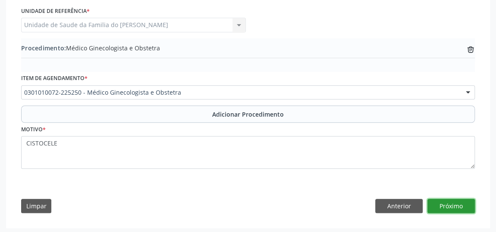
click at [460, 204] on button "Próximo" at bounding box center [450, 206] width 47 height 15
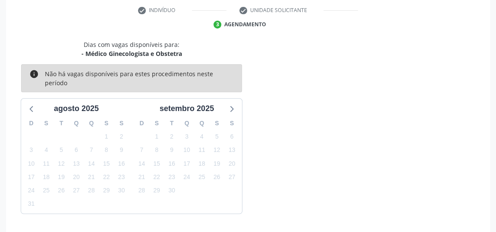
scroll to position [203, 0]
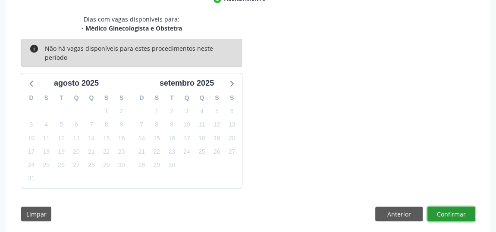
click at [460, 207] on button "Confirmar" at bounding box center [450, 214] width 47 height 15
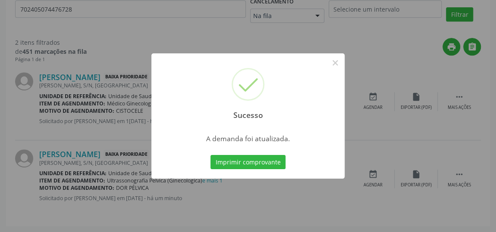
scroll to position [0, 0]
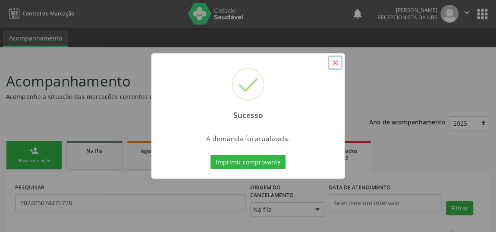
click at [336, 63] on button "×" at bounding box center [335, 63] width 15 height 15
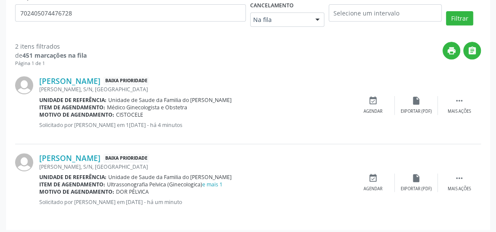
scroll to position [193, 0]
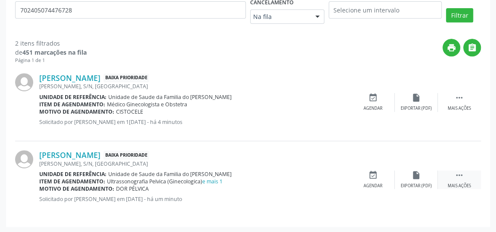
click at [457, 181] on div " Mais ações" at bounding box center [459, 180] width 43 height 19
click at [407, 176] on div "edit Editar" at bounding box center [415, 180] width 43 height 19
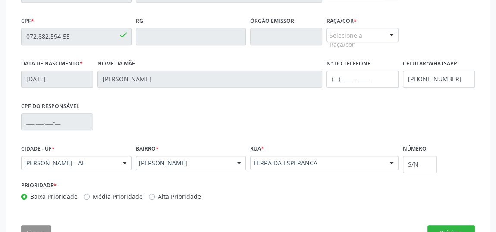
scroll to position [271, 0]
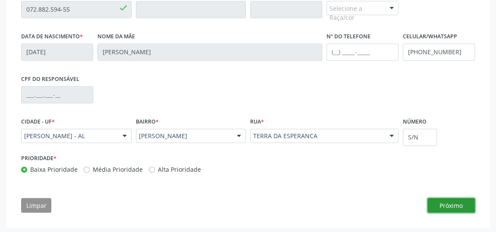
click at [442, 205] on button "Próximo" at bounding box center [450, 205] width 47 height 15
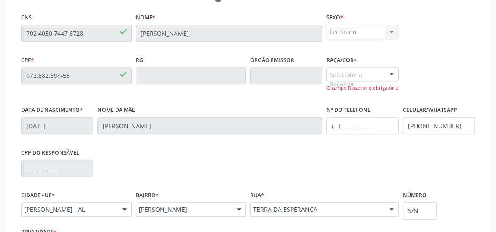
scroll to position [193, 0]
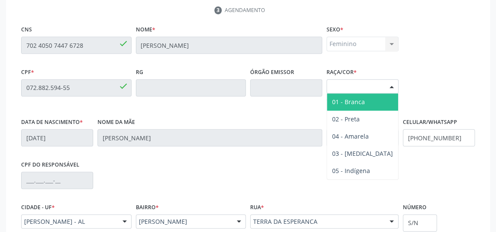
click at [387, 85] on div at bounding box center [391, 87] width 13 height 15
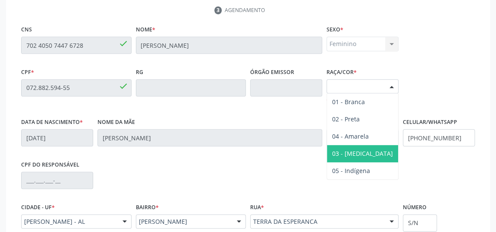
click at [369, 149] on span "03 - [MEDICAL_DATA]" at bounding box center [362, 153] width 71 height 17
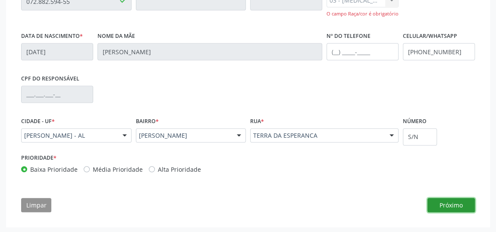
click at [440, 199] on button "Próximo" at bounding box center [450, 205] width 47 height 15
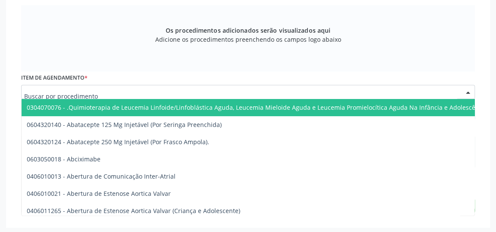
click at [219, 91] on div at bounding box center [248, 92] width 454 height 15
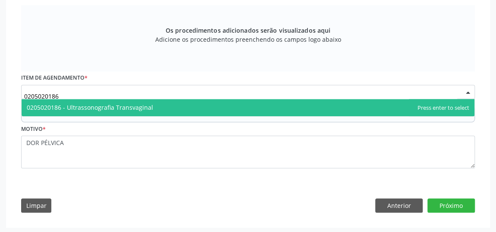
click at [222, 106] on span "0205020186 - Ultrassonografia Transvaginal" at bounding box center [248, 107] width 453 height 17
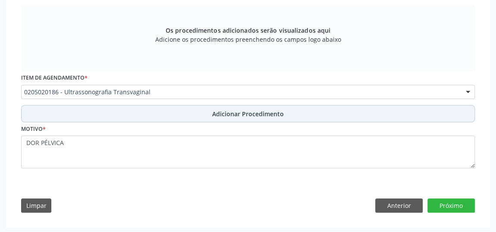
click at [197, 115] on button "Adicionar Procedimento" at bounding box center [248, 113] width 454 height 17
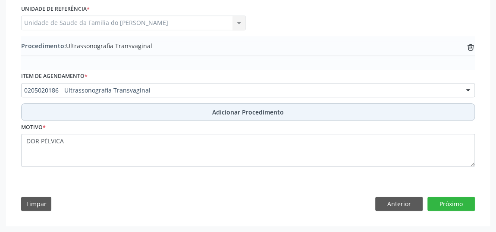
scroll to position [245, 0]
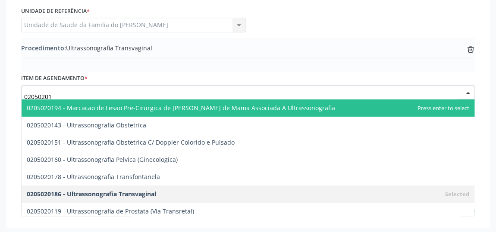
type input "020502016"
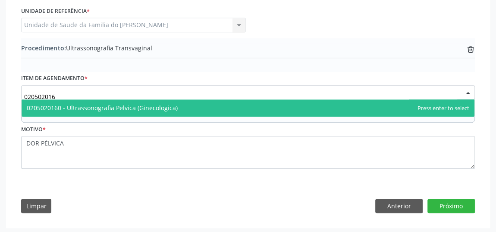
click at [158, 106] on span "0205020160 - Ultrassonografia Pelvica (Ginecologica)" at bounding box center [102, 108] width 151 height 8
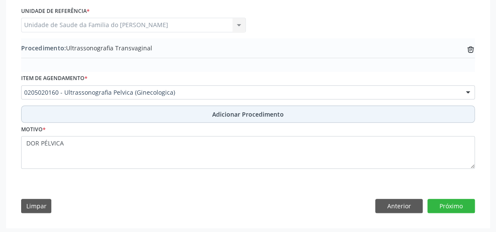
click at [158, 106] on button "Adicionar Procedimento" at bounding box center [248, 114] width 454 height 17
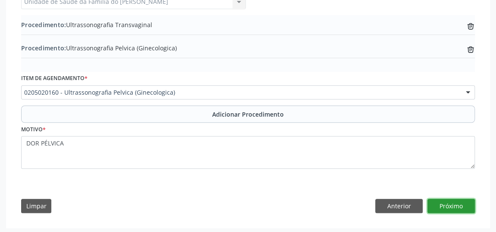
click at [452, 204] on button "Próximo" at bounding box center [450, 206] width 47 height 15
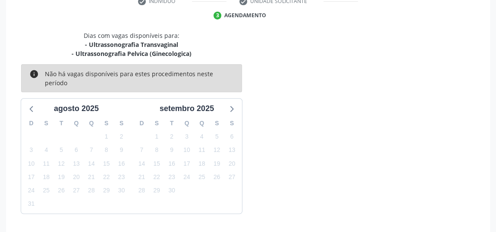
scroll to position [212, 0]
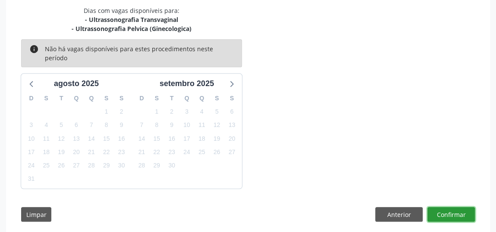
click at [452, 207] on button "Confirmar" at bounding box center [450, 214] width 47 height 15
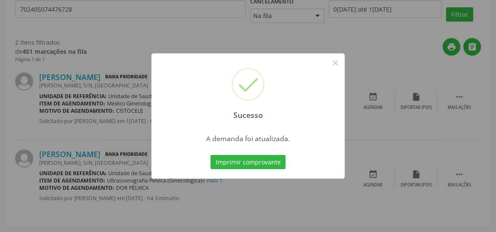
scroll to position [0, 0]
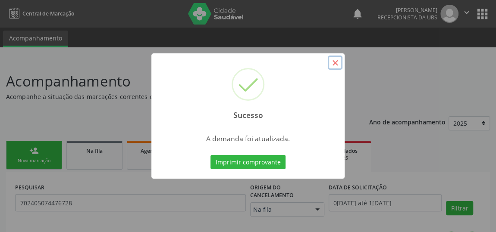
click at [335, 64] on button "×" at bounding box center [335, 63] width 15 height 15
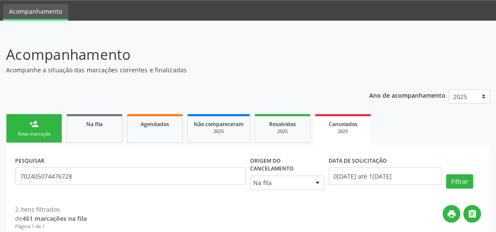
scroll to position [39, 0]
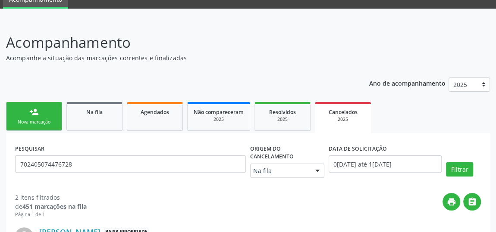
click at [24, 110] on link "person_add Nova marcação" at bounding box center [34, 116] width 56 height 29
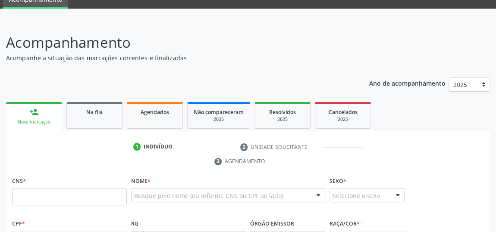
scroll to position [117, 0]
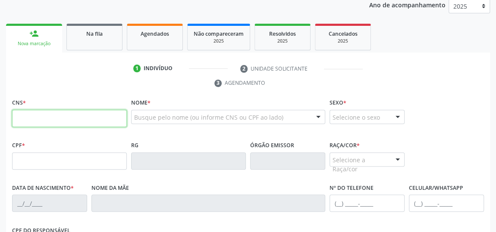
click at [77, 116] on input "text" at bounding box center [69, 118] width 115 height 17
type input "706 9081 2616 7136"
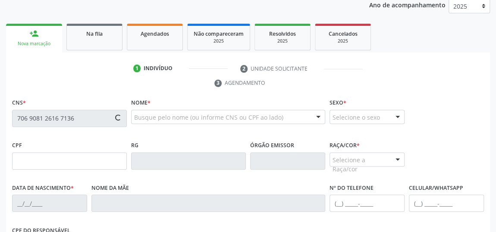
type input "1[DATE]"
type input "[PERSON_NAME]"
type input "[PHONE_NUMBER]"
type input "8"
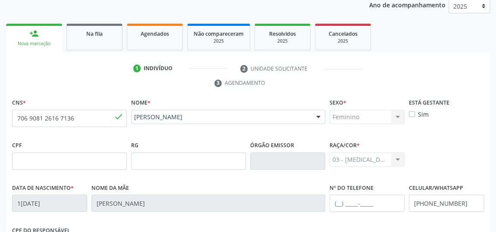
scroll to position [260, 0]
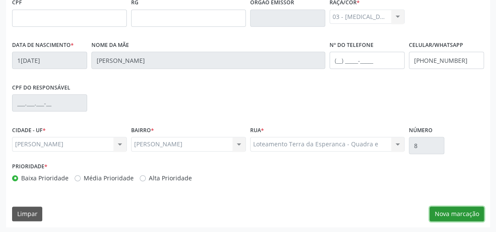
click at [450, 210] on button "Nova marcação" at bounding box center [456, 214] width 54 height 15
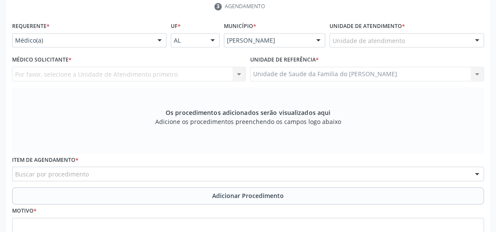
scroll to position [182, 0]
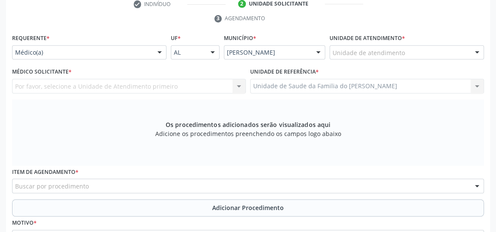
click at [151, 52] on div "Médico(a) Médico(a) Enfermeiro(a) Paciente Nenhum resultado encontrado para: " …" at bounding box center [89, 52] width 154 height 15
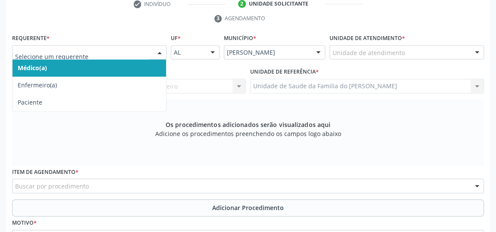
click at [126, 65] on span "Médico(a)" at bounding box center [89, 67] width 153 height 17
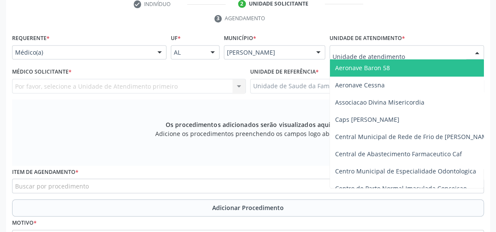
type input "J"
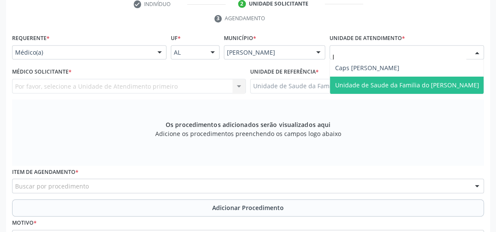
click at [370, 78] on span "Unidade de Saude da Familia do [PERSON_NAME]" at bounding box center [407, 85] width 154 height 17
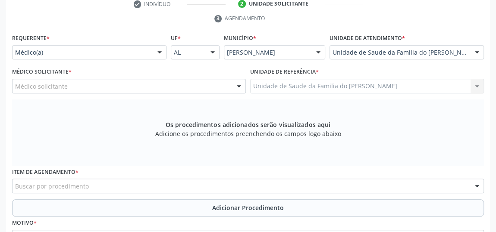
click at [235, 86] on div at bounding box center [238, 86] width 13 height 15
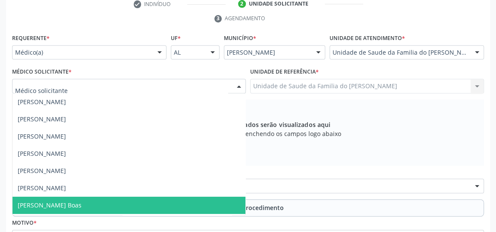
click at [146, 200] on span "[PERSON_NAME] Boas" at bounding box center [129, 205] width 233 height 17
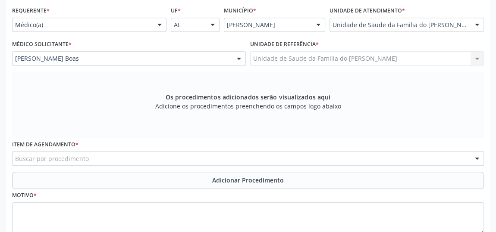
scroll to position [221, 0]
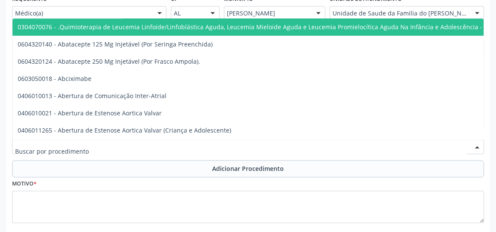
click at [166, 146] on div at bounding box center [248, 147] width 472 height 15
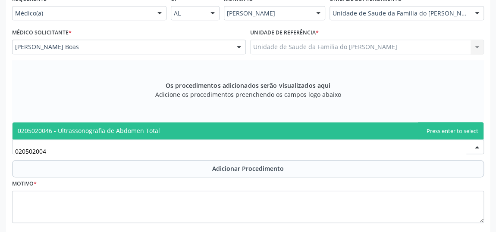
type input "0205020046"
click at [166, 127] on span "0205020046 - Ultrassonografia de Abdomen Total" at bounding box center [248, 130] width 471 height 17
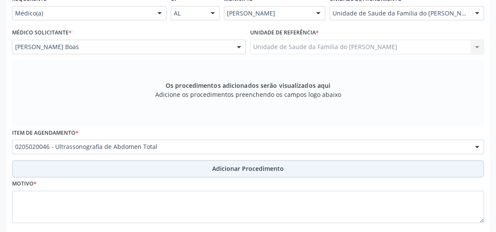
click at [163, 166] on button "Adicionar Procedimento" at bounding box center [248, 168] width 472 height 17
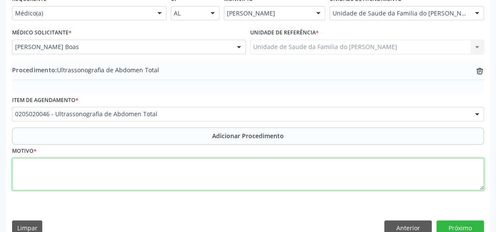
click at [159, 176] on textarea at bounding box center [248, 174] width 472 height 33
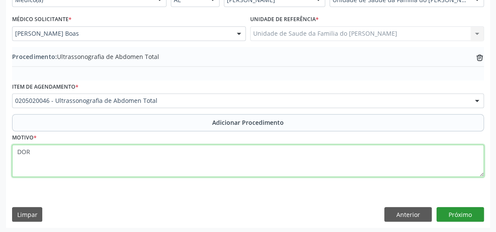
type textarea "DOR"
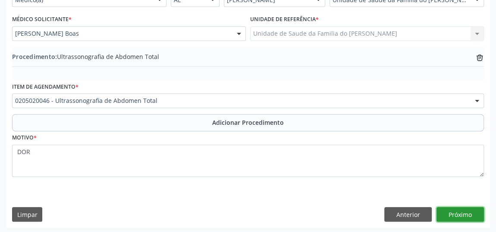
click at [458, 213] on button "Próximo" at bounding box center [459, 214] width 47 height 15
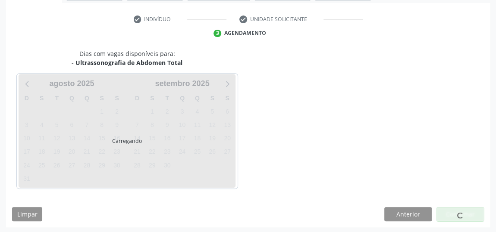
scroll to position [192, 0]
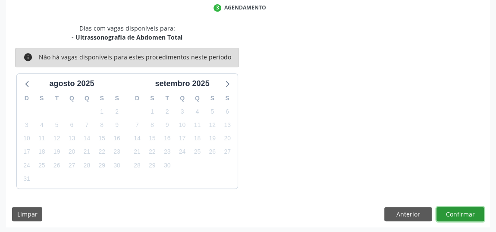
click at [458, 213] on button "Confirmar" at bounding box center [459, 214] width 47 height 15
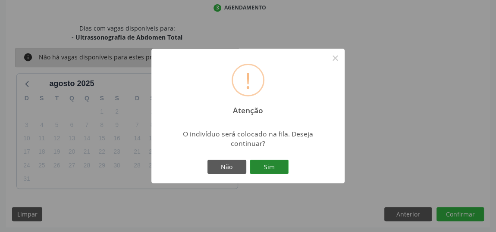
click at [263, 170] on button "Sim" at bounding box center [269, 167] width 39 height 15
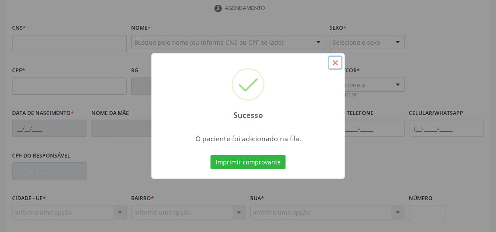
click at [337, 64] on button "×" at bounding box center [335, 63] width 15 height 15
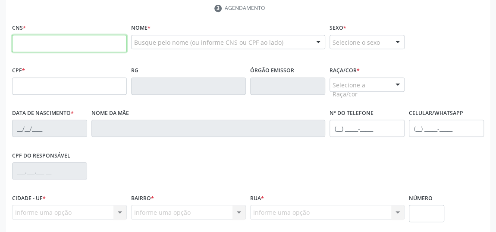
click at [81, 44] on input "text" at bounding box center [69, 43] width 115 height 17
type input "706 9081 2616 7136"
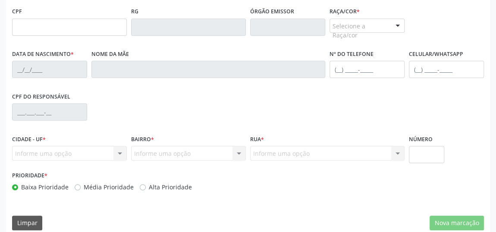
scroll to position [260, 0]
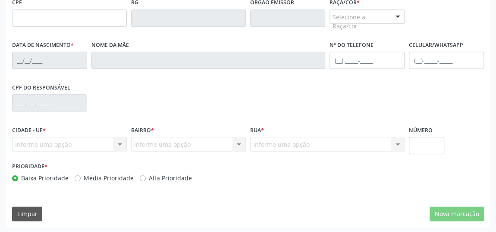
type input "1[DATE]"
type input "[PERSON_NAME]"
type input "[PHONE_NUMBER]"
type input "8"
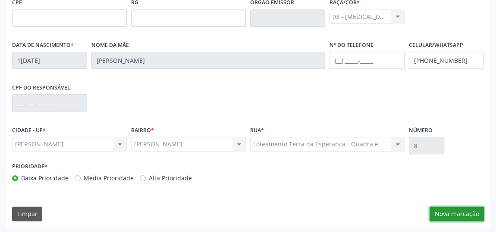
click at [453, 216] on button "Nova marcação" at bounding box center [456, 214] width 54 height 15
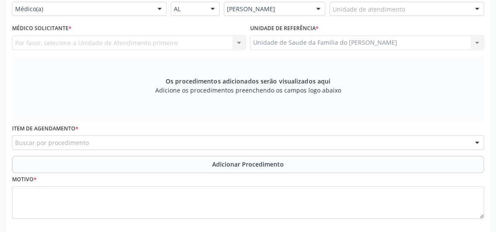
scroll to position [182, 0]
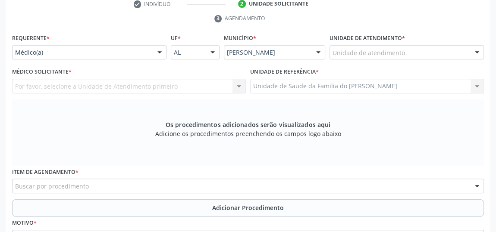
click at [157, 53] on div at bounding box center [159, 53] width 13 height 15
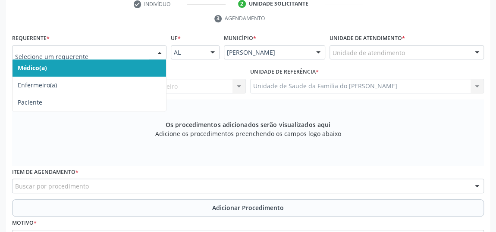
click at [134, 64] on span "Médico(a)" at bounding box center [89, 67] width 153 height 17
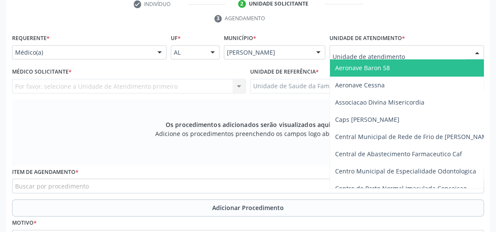
type input "J"
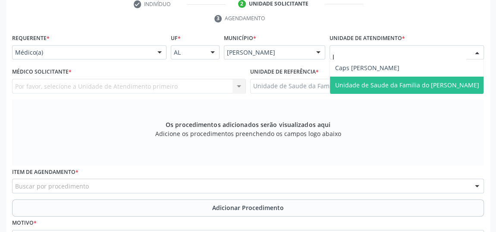
click at [402, 90] on span "Unidade de Saude da Familia do [PERSON_NAME]" at bounding box center [407, 85] width 154 height 17
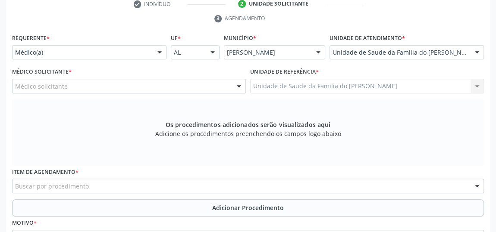
click at [241, 85] on div at bounding box center [238, 86] width 13 height 15
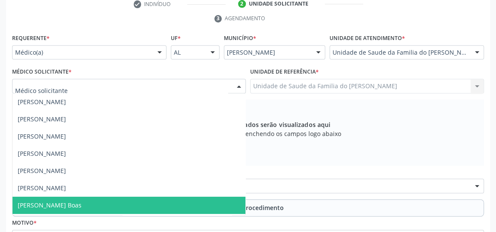
click at [203, 211] on span "[PERSON_NAME] Boas" at bounding box center [129, 205] width 233 height 17
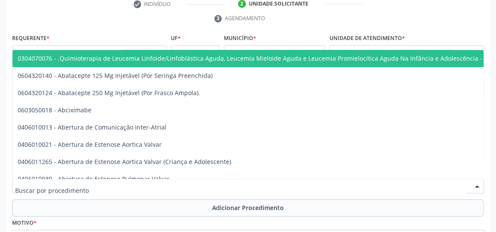
click at [204, 183] on div at bounding box center [248, 186] width 472 height 15
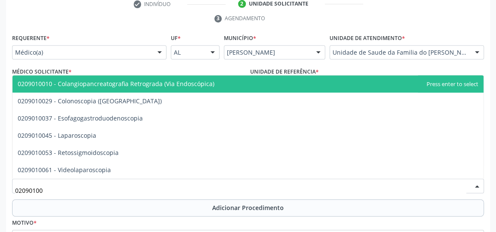
type input "020901003"
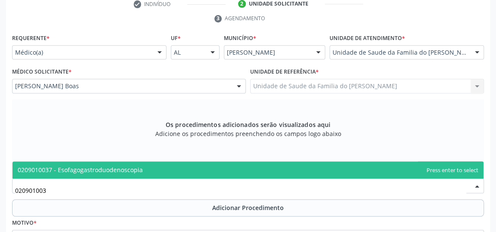
click at [205, 175] on span "0209010037 - Esofagogastroduodenoscopia" at bounding box center [248, 170] width 471 height 17
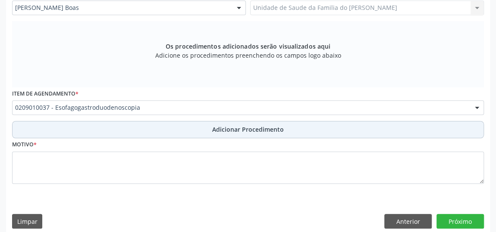
click at [215, 128] on span "Adicionar Procedimento" at bounding box center [248, 129] width 72 height 9
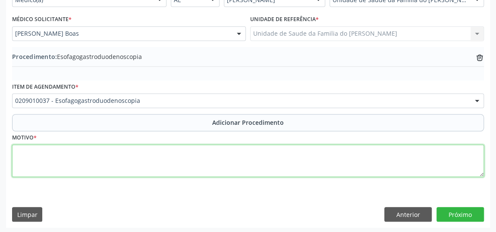
click at [204, 164] on textarea at bounding box center [248, 161] width 472 height 33
click at [195, 153] on textarea "PACIENTE APRESENTANDO DISPEPSIA ASSOCIADA REFLUXO GASTRICO" at bounding box center [248, 161] width 472 height 33
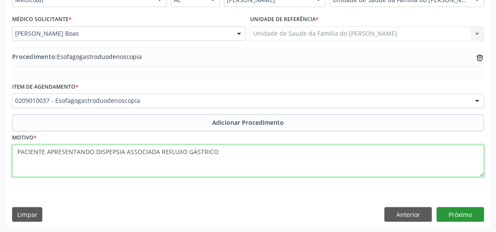
type textarea "PACIENTE APRESENTANDO DISPEPSIA ASSOCIADA REFLUXO GÁSTRICO"
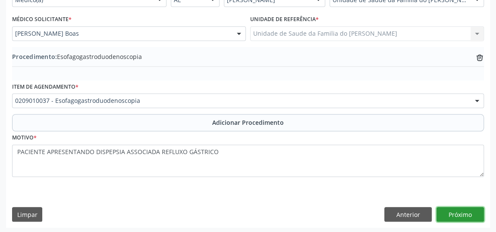
click at [466, 215] on button "Próximo" at bounding box center [459, 214] width 47 height 15
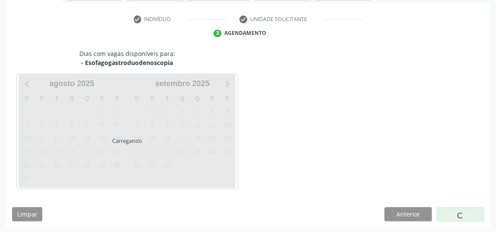
scroll to position [192, 0]
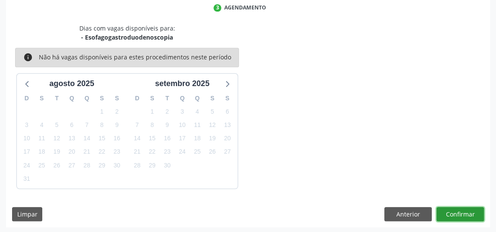
click at [466, 215] on button "Confirmar" at bounding box center [459, 214] width 47 height 15
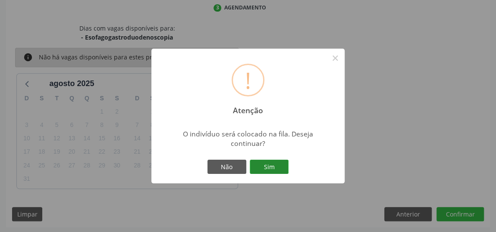
click at [281, 165] on button "Sim" at bounding box center [269, 167] width 39 height 15
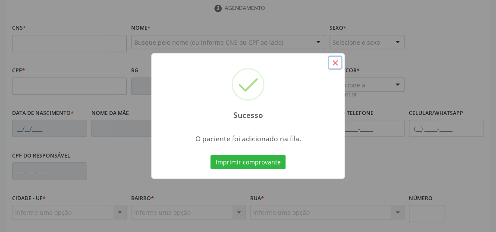
click at [334, 65] on button "×" at bounding box center [335, 63] width 15 height 15
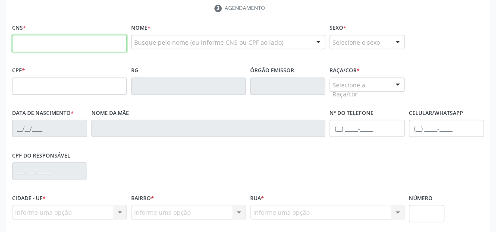
click at [92, 42] on input "text" at bounding box center [69, 43] width 115 height 17
type input "703 2006 1932 2990"
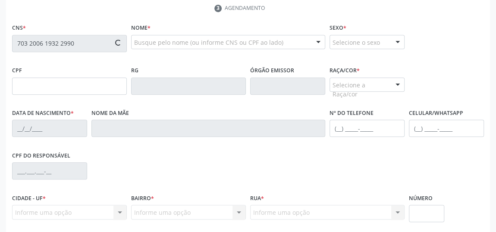
type input "0[DATE]"
type input "[PERSON_NAME]"
type input "[PHONE_NUMBER]"
type input "8"
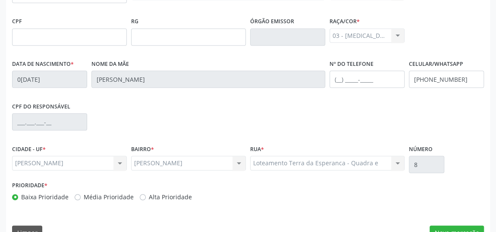
scroll to position [260, 0]
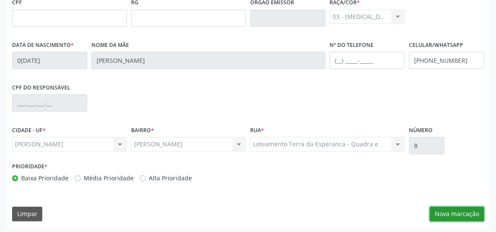
click at [471, 215] on button "Nova marcação" at bounding box center [456, 214] width 54 height 15
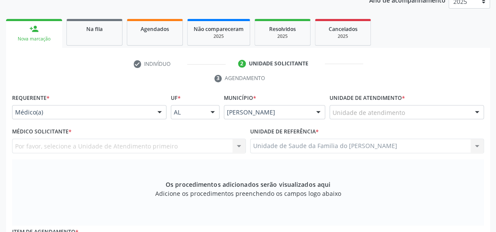
scroll to position [103, 0]
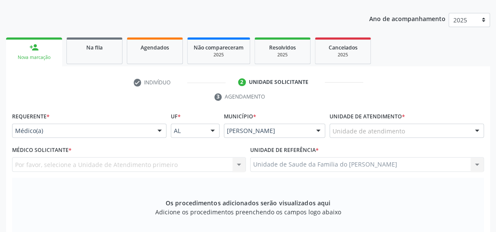
click at [153, 130] on div at bounding box center [159, 131] width 13 height 15
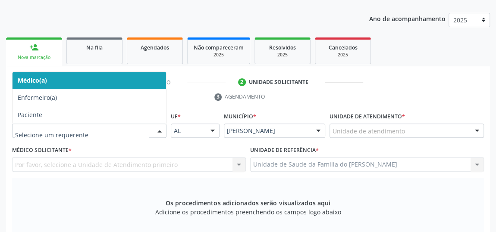
click at [113, 79] on span "Médico(a)" at bounding box center [89, 80] width 153 height 17
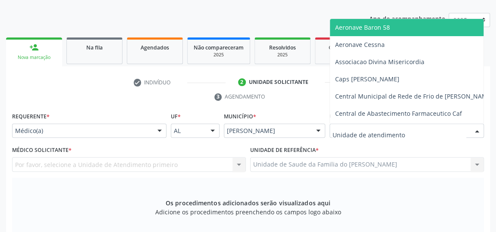
type input "J"
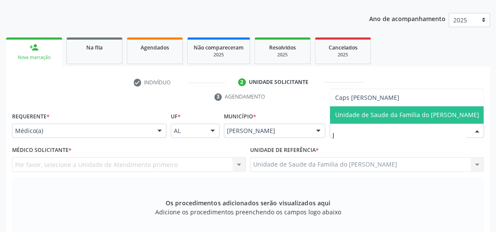
click at [384, 118] on span "Unidade de Saude da Familia do [PERSON_NAME]" at bounding box center [407, 114] width 154 height 17
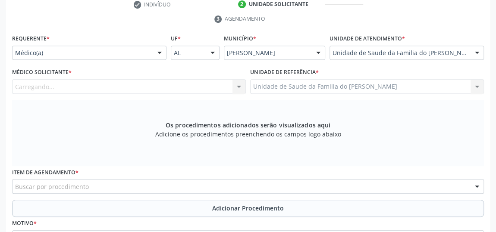
scroll to position [182, 0]
click at [238, 85] on div at bounding box center [238, 86] width 13 height 15
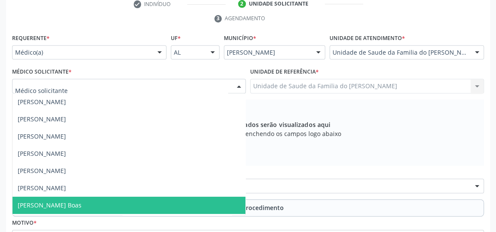
click at [187, 203] on span "[PERSON_NAME] Boas" at bounding box center [129, 205] width 233 height 17
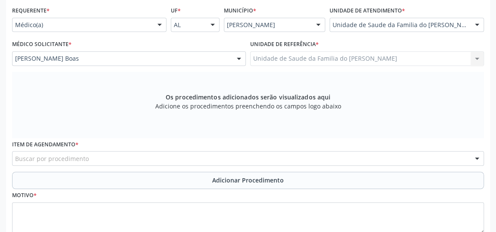
scroll to position [221, 0]
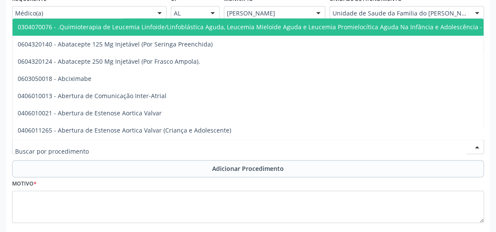
click at [184, 148] on div at bounding box center [248, 147] width 472 height 15
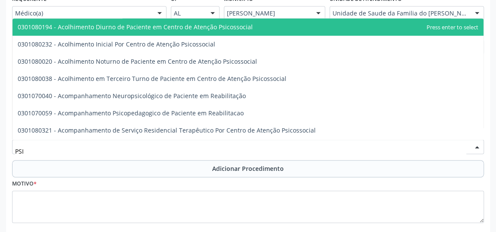
type input "PSIQ"
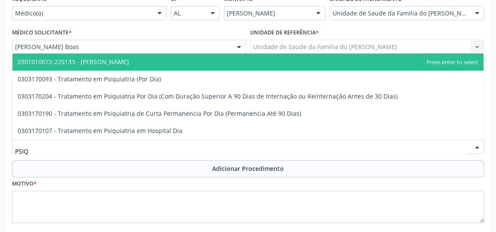
click at [183, 60] on span "0301010072-225133 - [PERSON_NAME]" at bounding box center [248, 61] width 471 height 17
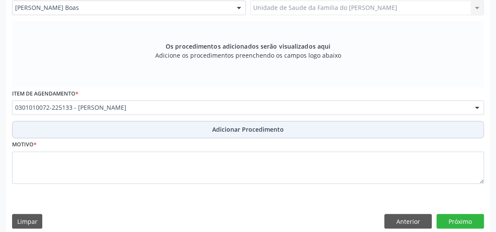
click at [176, 131] on button "Adicionar Procedimento" at bounding box center [248, 129] width 472 height 17
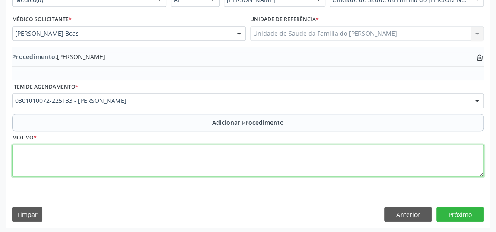
click at [154, 155] on textarea at bounding box center [248, 161] width 472 height 33
type textarea "TRANSTORNOS ( MARCAR PARA DR [PERSON_NAME])"
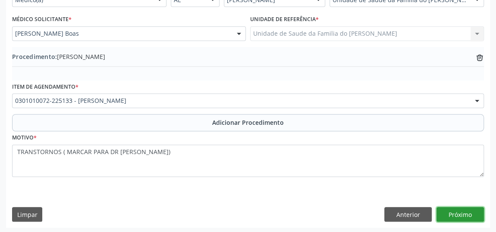
click at [459, 213] on button "Próximo" at bounding box center [459, 214] width 47 height 15
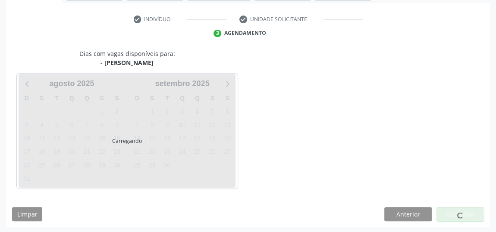
scroll to position [192, 0]
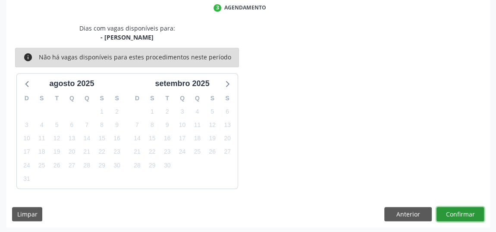
click at [459, 213] on button "Confirmar" at bounding box center [459, 214] width 47 height 15
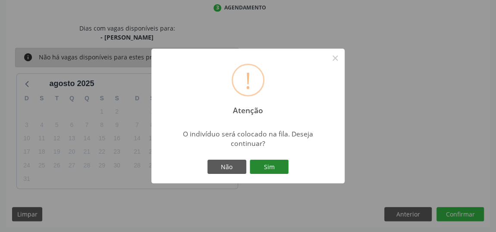
click at [262, 167] on button "Sim" at bounding box center [269, 167] width 39 height 15
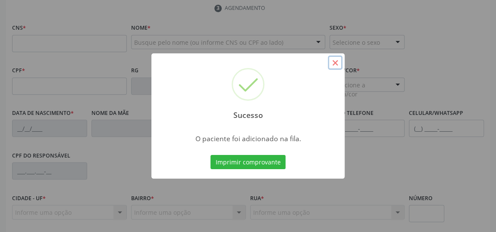
click at [334, 63] on button "×" at bounding box center [335, 63] width 15 height 15
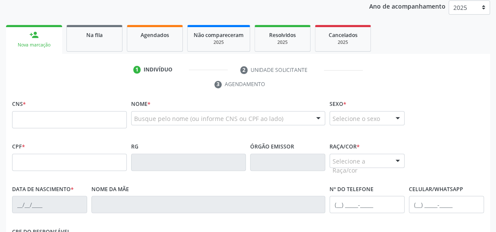
scroll to position [114, 0]
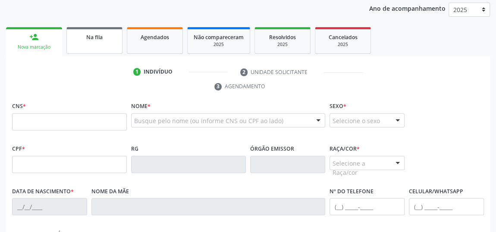
click at [91, 43] on link "Na fila" at bounding box center [94, 40] width 56 height 27
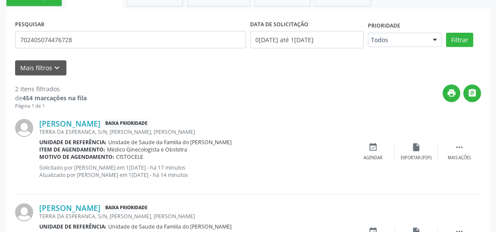
scroll to position [153, 0]
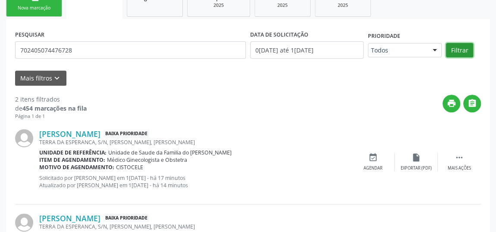
click at [467, 49] on button "Filtrar" at bounding box center [459, 50] width 27 height 15
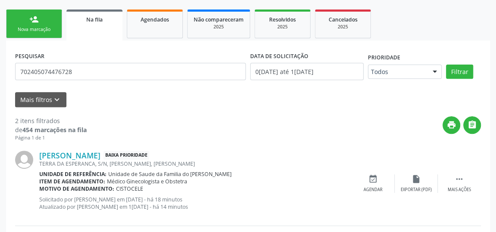
scroll to position [114, 0]
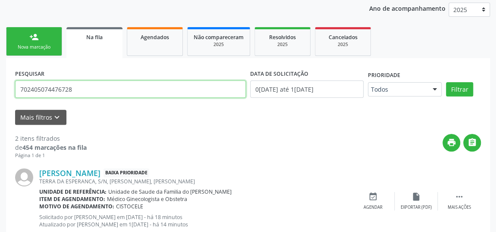
drag, startPoint x: 91, startPoint y: 90, endPoint x: 0, endPoint y: 88, distance: 91.0
click at [0, 88] on div "Acompanhamento Acompanhe a situação das marcações correntes e finalizadas Relat…" at bounding box center [248, 145] width 496 height 398
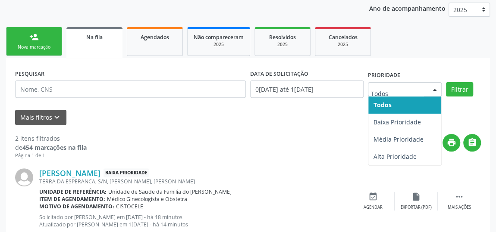
click at [431, 88] on div at bounding box center [434, 90] width 13 height 15
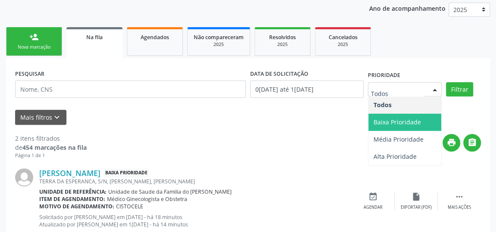
click at [410, 120] on span "Baixa Prioridade" at bounding box center [396, 122] width 47 height 8
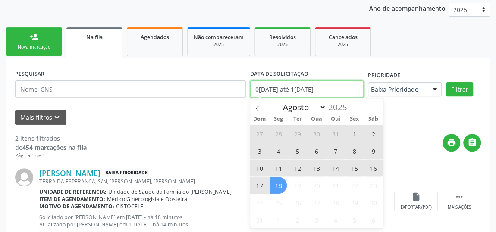
click at [333, 90] on input "0[DATE] até 1[DATE]" at bounding box center [306, 89] width 113 height 17
click at [257, 107] on icon at bounding box center [257, 109] width 6 height 6
select select "6"
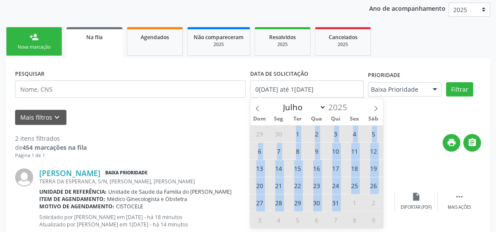
drag, startPoint x: 294, startPoint y: 134, endPoint x: 348, endPoint y: 205, distance: 89.5
click at [348, 205] on div "29 30 1 2 3 4 5 6 7 8 9 10 11 12 13 14 15 16 17 18 19 20 21 22 23 24 25 26 27 2…" at bounding box center [316, 176] width 133 height 103
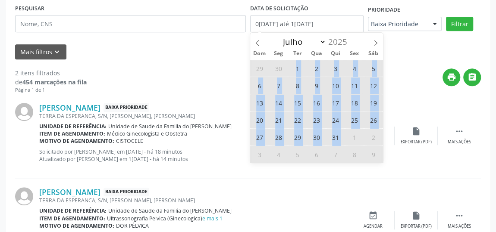
scroll to position [192, 0]
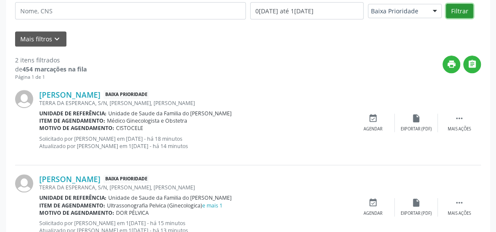
click at [460, 14] on button "Filtrar" at bounding box center [459, 11] width 27 height 15
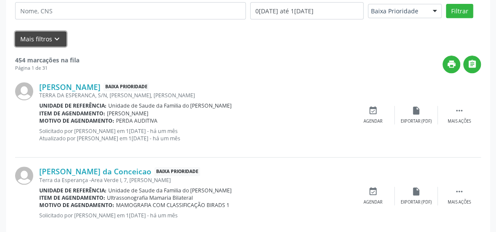
click at [47, 34] on button "Mais filtros keyboard_arrow_down" at bounding box center [40, 38] width 51 height 15
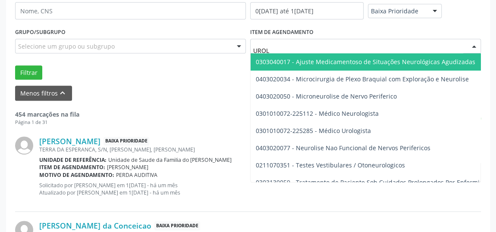
type input "UROLO"
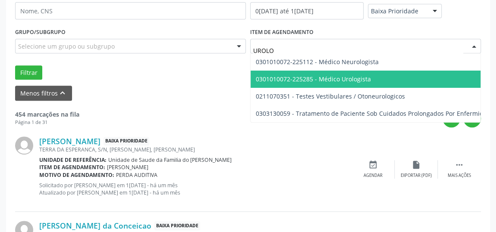
click at [325, 77] on span "0301010072-225285 - Médico Urologista" at bounding box center [313, 79] width 115 height 8
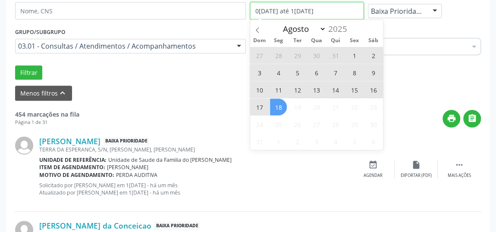
click at [333, 11] on input "0[DATE] até 1[DATE]" at bounding box center [306, 10] width 113 height 17
click at [258, 28] on icon at bounding box center [257, 30] width 6 height 6
select select "6"
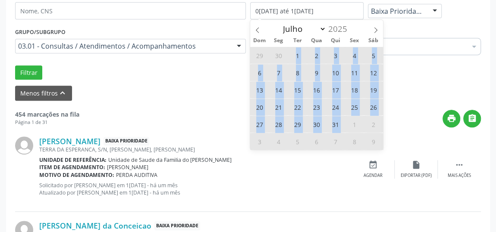
drag, startPoint x: 289, startPoint y: 54, endPoint x: 348, endPoint y: 125, distance: 92.1
click at [348, 125] on div "29 30 1 2 3 4 5 6 7 8 9 10 11 12 13 14 15 16 17 18 19 20 21 22 23 24 25 26 27 2…" at bounding box center [316, 98] width 133 height 103
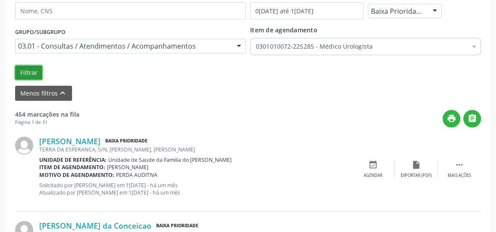
click at [34, 72] on button "Filtrar" at bounding box center [28, 73] width 27 height 15
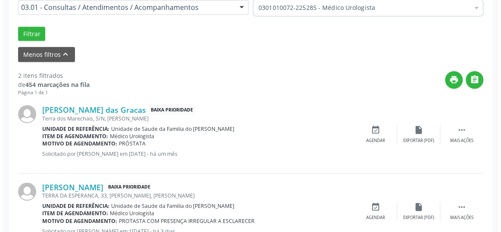
scroll to position [263, 0]
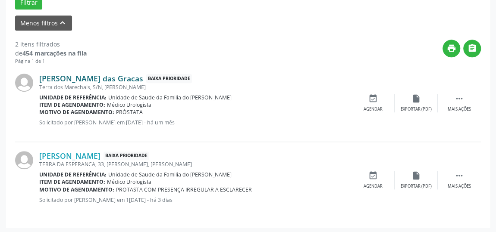
click at [59, 79] on link "[PERSON_NAME] das Gracas" at bounding box center [91, 78] width 104 height 9
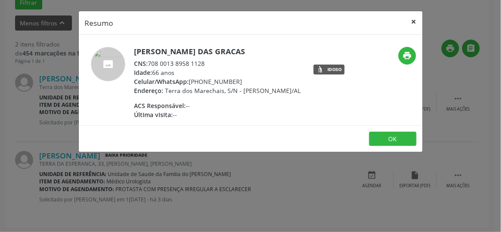
click at [415, 23] on button "×" at bounding box center [414, 21] width 17 height 21
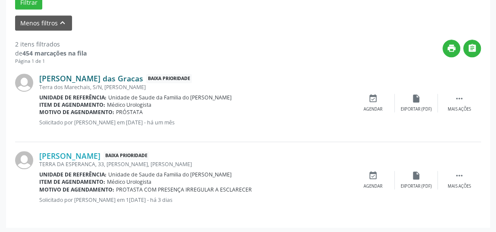
click at [80, 76] on link "[PERSON_NAME] das Gracas" at bounding box center [91, 78] width 104 height 9
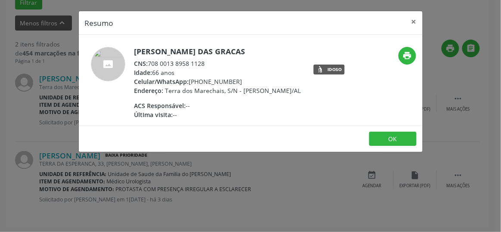
drag, startPoint x: 212, startPoint y: 63, endPoint x: 148, endPoint y: 64, distance: 63.8
click at [148, 64] on div "CNS: 708 0013 8958 1128" at bounding box center [218, 63] width 167 height 9
copy div "708 0013 8958 1128"
click at [417, 21] on button "×" at bounding box center [414, 21] width 17 height 21
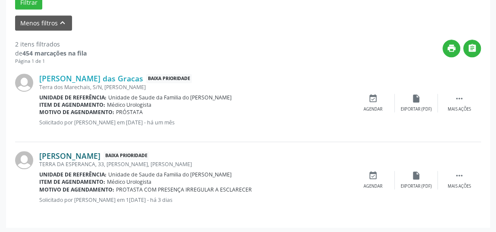
click at [98, 158] on link "[PERSON_NAME]" at bounding box center [69, 155] width 61 height 9
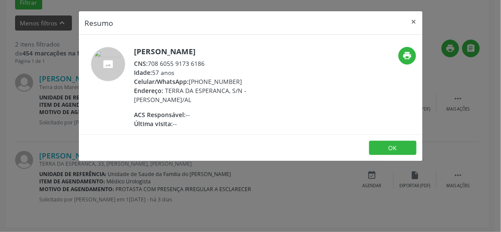
drag, startPoint x: 210, startPoint y: 64, endPoint x: 147, endPoint y: 67, distance: 62.2
click at [147, 67] on div "CNS: 708 6055 9173 6186" at bounding box center [219, 63] width 168 height 9
copy div "708 6055 9173 6186"
click at [416, 23] on button "×" at bounding box center [414, 21] width 17 height 21
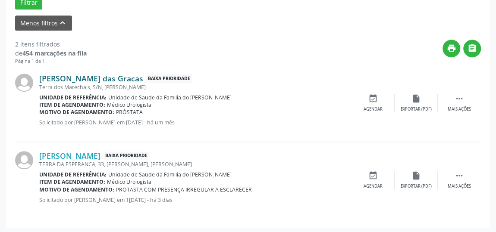
click at [81, 79] on link "[PERSON_NAME] das Gracas" at bounding box center [91, 78] width 104 height 9
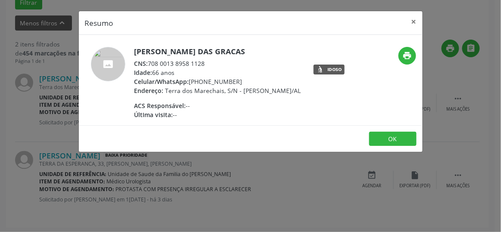
drag, startPoint x: 205, startPoint y: 64, endPoint x: 150, endPoint y: 64, distance: 55.2
click at [150, 64] on div "CNS: 708 0013 8958 1128" at bounding box center [218, 63] width 167 height 9
copy div "708 0013 8958 1128"
click at [413, 17] on button "×" at bounding box center [414, 21] width 17 height 21
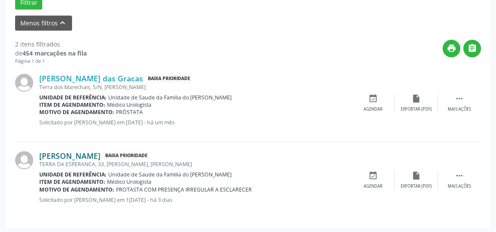
click at [97, 154] on link "[PERSON_NAME]" at bounding box center [69, 155] width 61 height 9
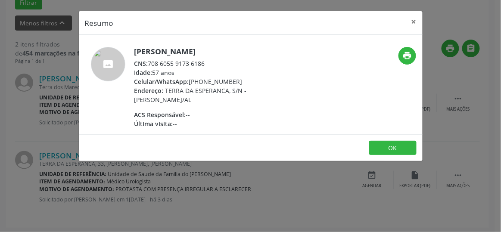
drag, startPoint x: 150, startPoint y: 63, endPoint x: 205, endPoint y: 64, distance: 55.2
click at [205, 64] on div "CNS: 708 6055 9173 6186" at bounding box center [219, 63] width 168 height 9
copy div "708 6055 9173 6186"
